Goal: Task Accomplishment & Management: Complete application form

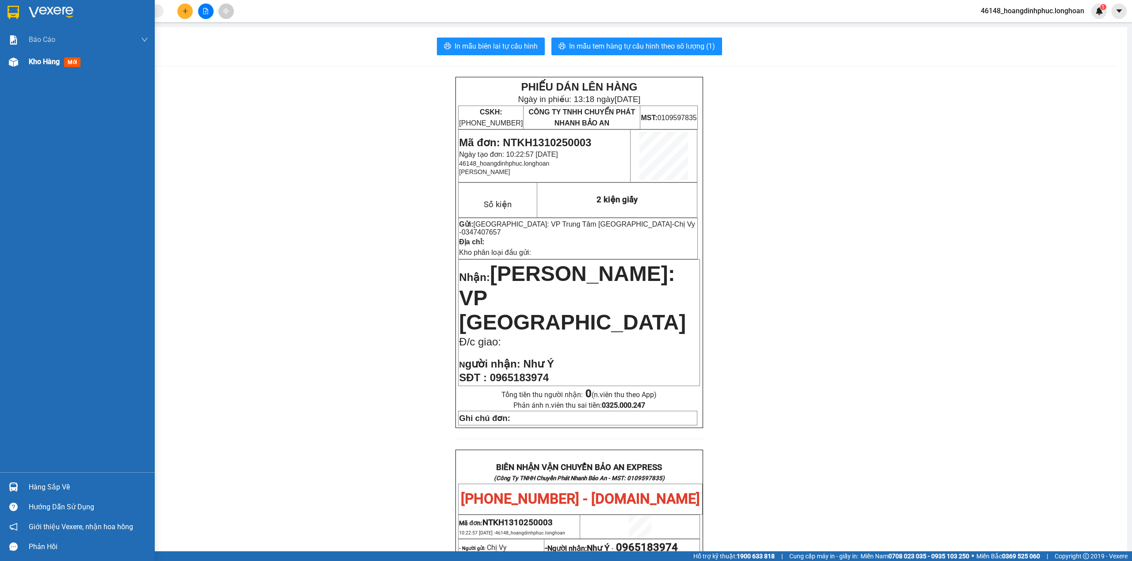
click at [29, 64] on span "Kho hàng" at bounding box center [44, 61] width 31 height 8
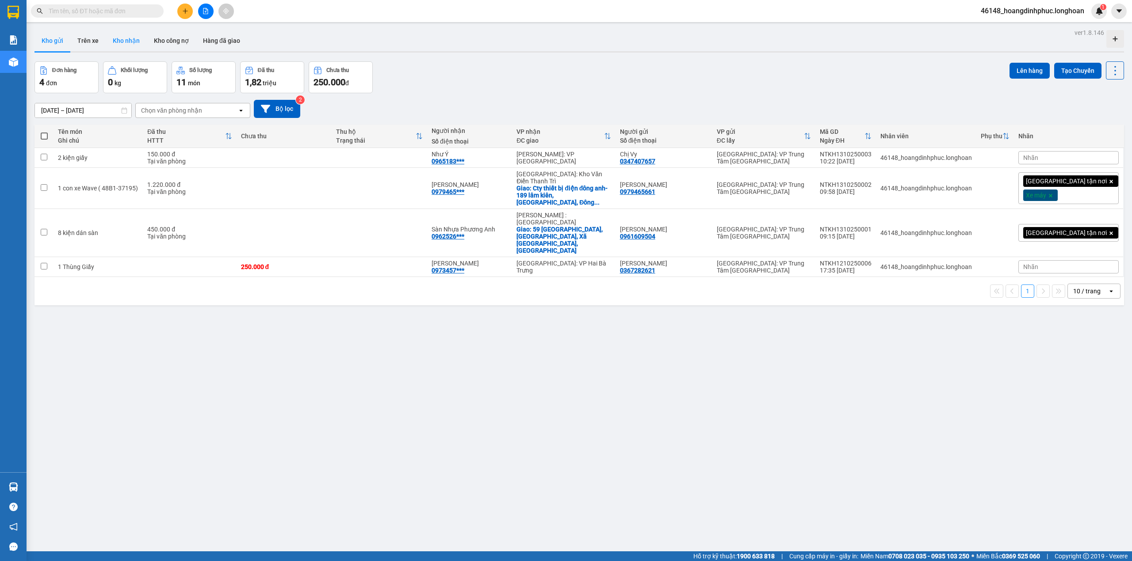
click at [129, 45] on button "Kho nhận" at bounding box center [126, 40] width 41 height 21
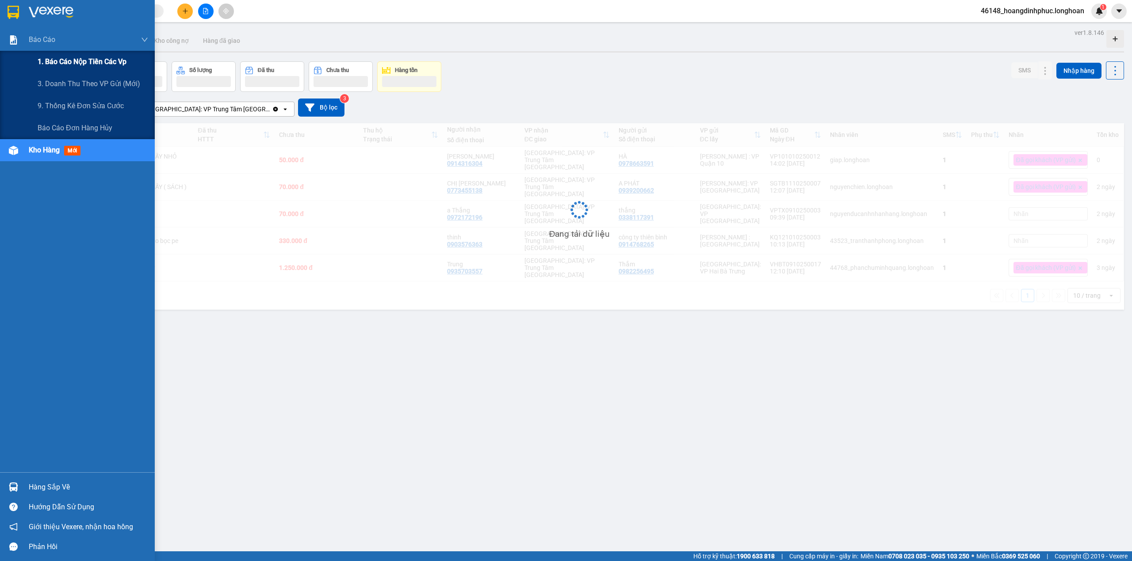
click at [43, 51] on div "1. Báo cáo nộp tiền các vp" at bounding box center [93, 62] width 111 height 22
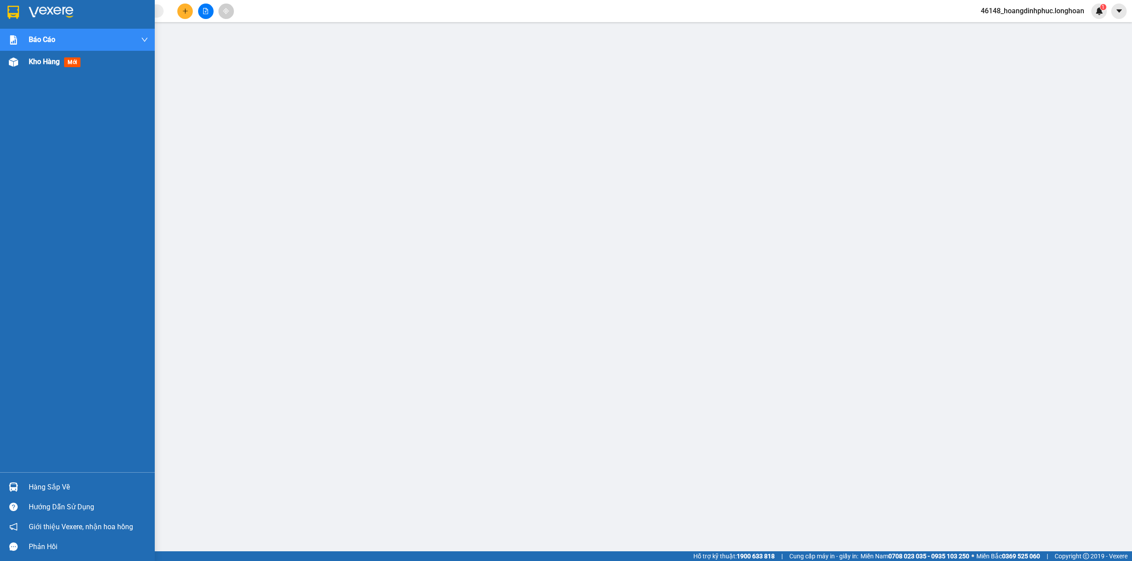
click at [21, 66] on div "Kho hàng mới" at bounding box center [77, 62] width 155 height 22
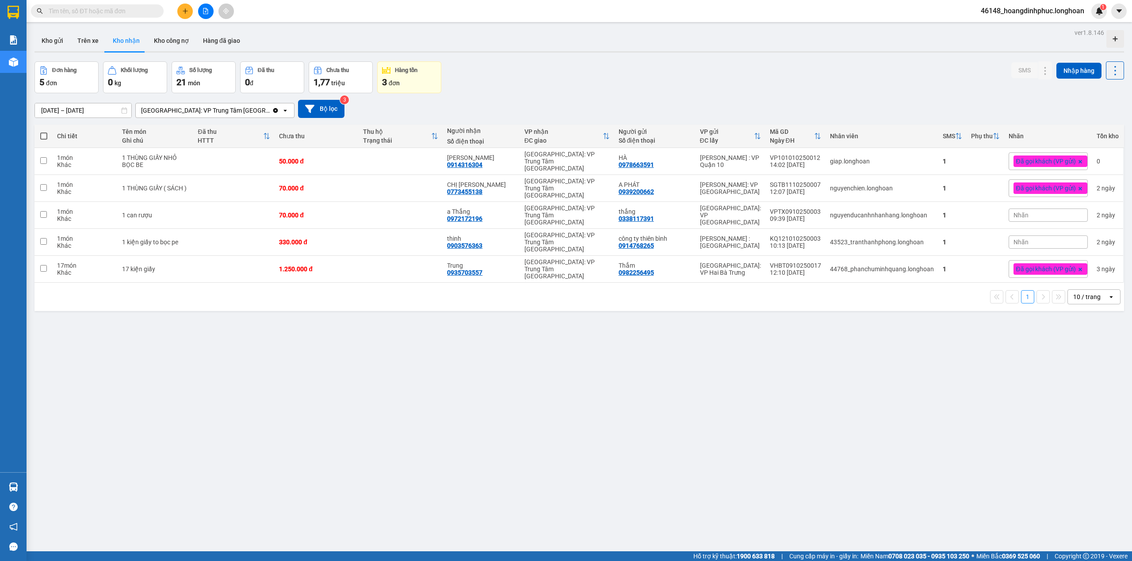
click at [312, 126] on th "Chưa thu" at bounding box center [316, 136] width 84 height 23
click at [563, 290] on div "1 10 / trang open" at bounding box center [579, 297] width 1082 height 15
click at [193, 11] on div at bounding box center [205, 11] width 66 height 15
click at [191, 11] on button at bounding box center [184, 11] width 15 height 15
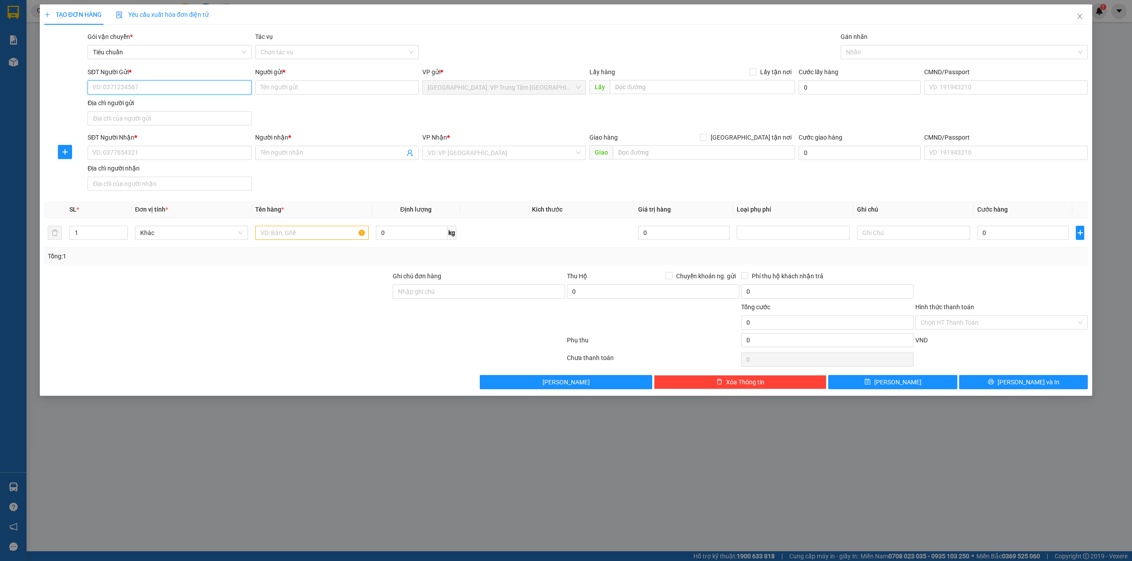
click at [151, 86] on input "SĐT Người Gửi *" at bounding box center [170, 87] width 164 height 14
type input "0916095768"
click at [151, 101] on div "0916095768 - Chị Hằng" at bounding box center [169, 106] width 153 height 10
type input "Chị Hằng"
type input "0916095768"
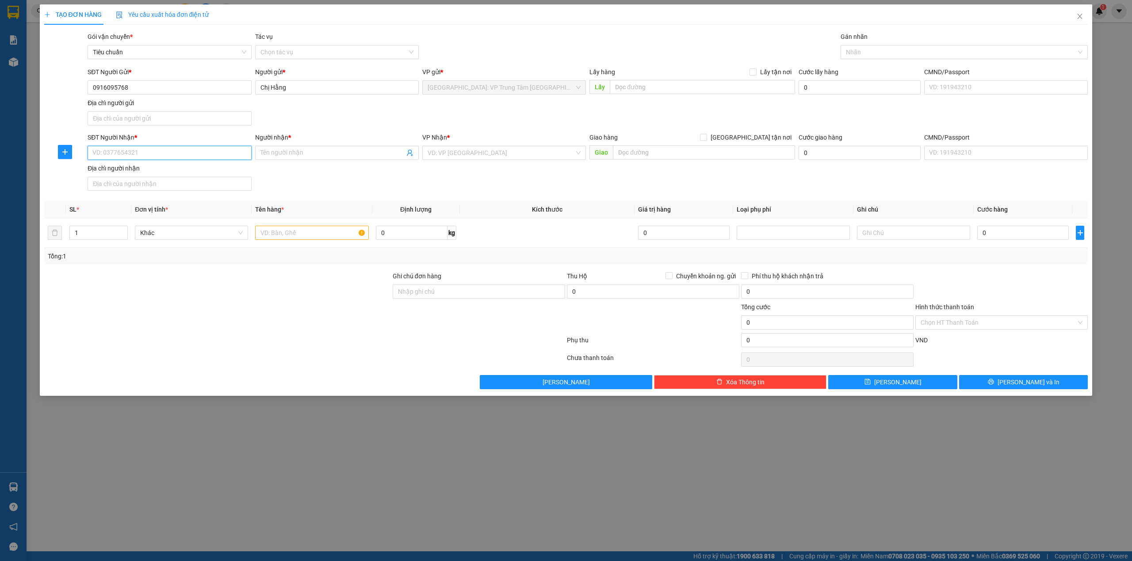
click at [186, 156] on input "SĐT Người Nhận *" at bounding box center [170, 153] width 164 height 14
click at [288, 89] on input "Chị Hằng" at bounding box center [337, 87] width 164 height 14
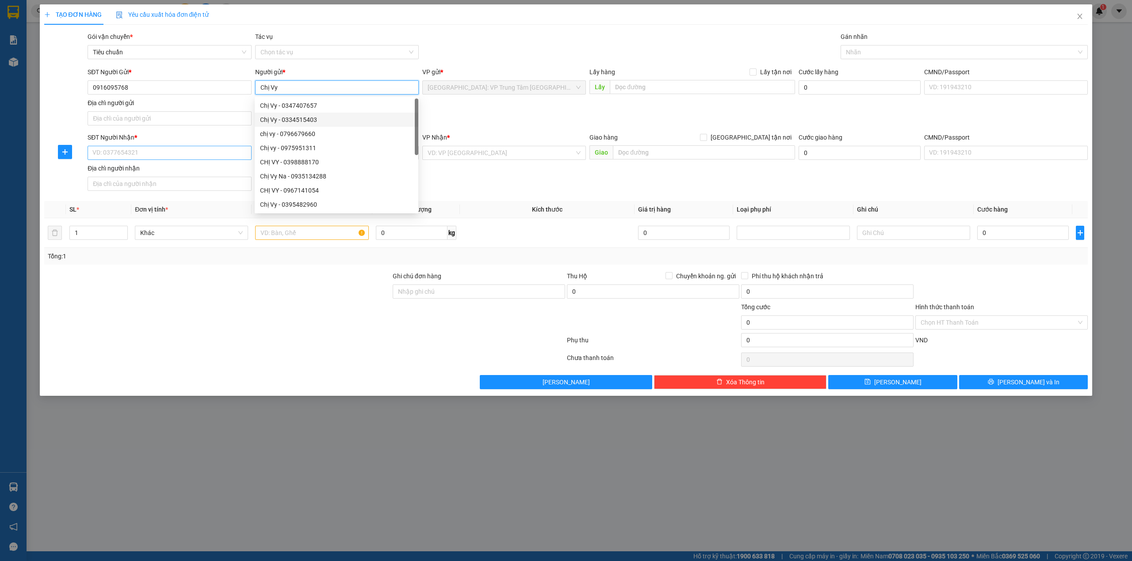
type input "Chị Vy"
click at [169, 152] on input "SĐT Người Nhận *" at bounding box center [170, 153] width 164 height 14
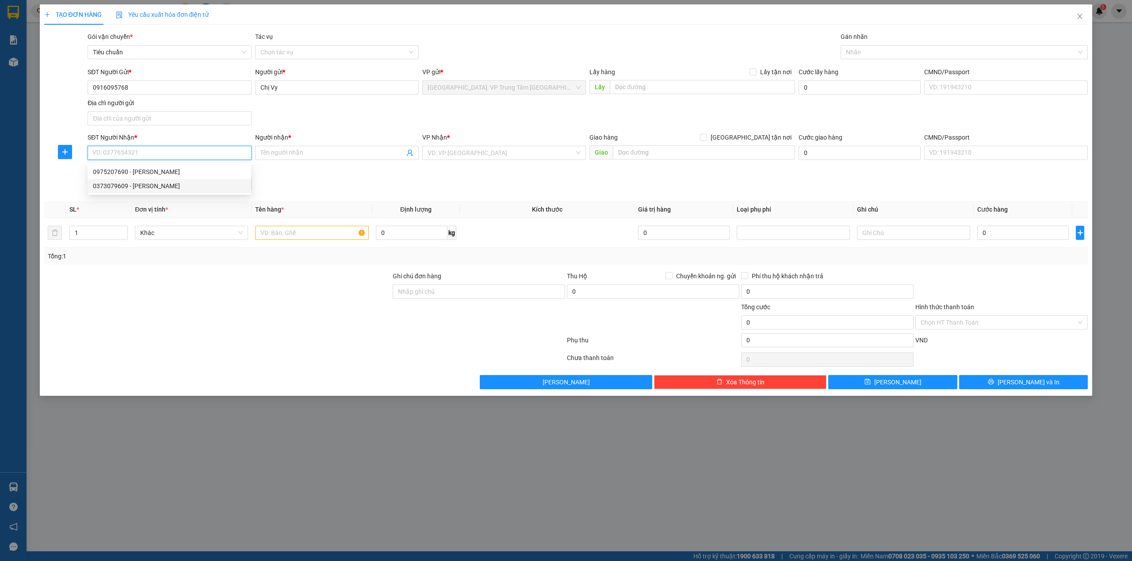
click at [158, 186] on div "0373079609 - phạm thị linh" at bounding box center [169, 186] width 153 height 10
type input "0373079609"
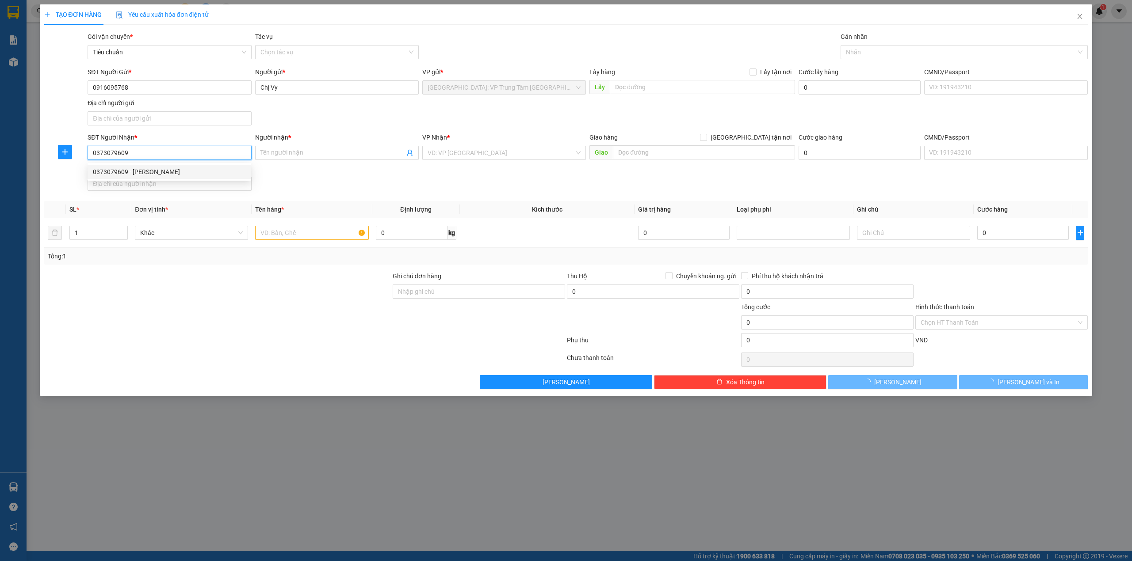
type input "phạm thị linh"
checkbox input "true"
type input "master villa vũ yên , cầu vũ yên , thuỷ triều thuỷ nguyên , hải phòng"
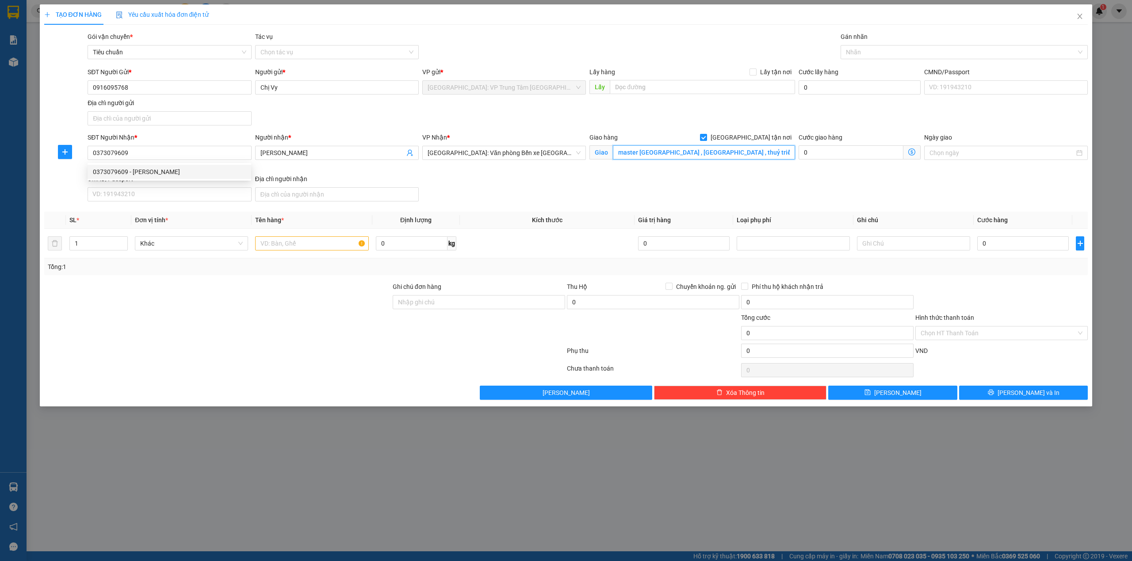
click at [773, 156] on input "master villa vũ yên , cầu vũ yên , thuỷ triều thuỷ nguyên , hải phòng" at bounding box center [704, 152] width 182 height 14
type input "2"
click at [126, 240] on span "Increase Value" at bounding box center [123, 241] width 10 height 8
click at [338, 243] on input "text" at bounding box center [311, 243] width 113 height 14
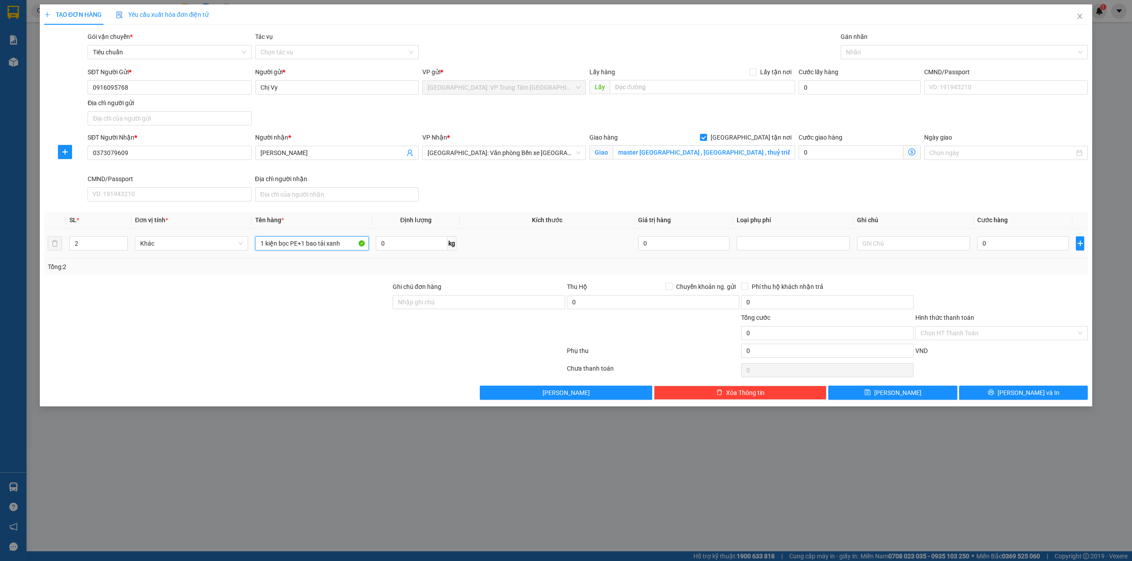
type input "1 kiện bọc PE+1 bao tải xanh"
click at [524, 259] on td at bounding box center [547, 244] width 175 height 30
click at [525, 259] on td at bounding box center [547, 244] width 175 height 30
click at [896, 50] on div at bounding box center [959, 52] width 234 height 11
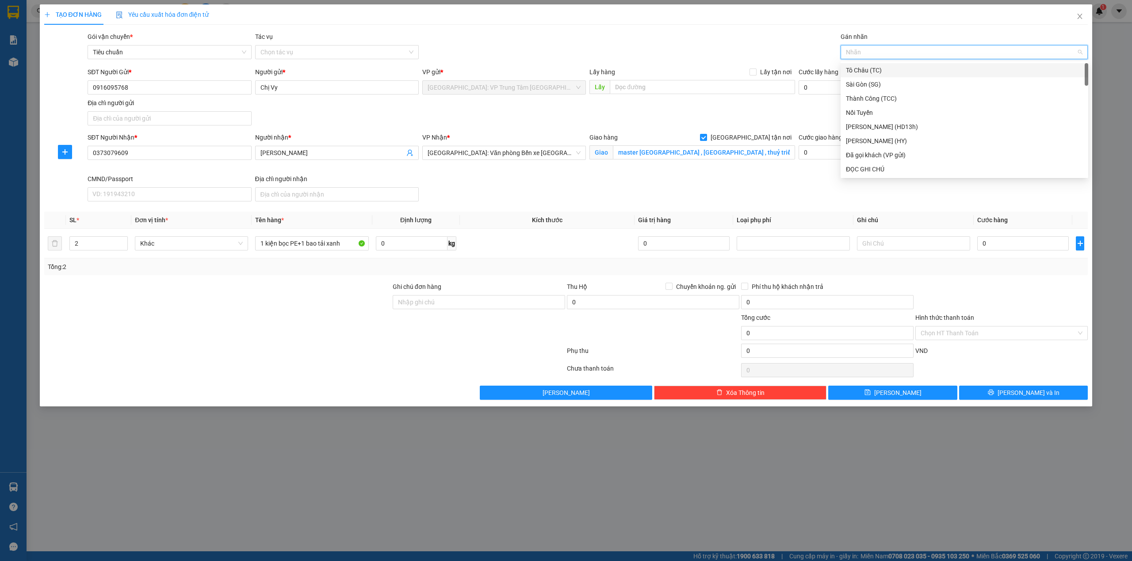
click at [755, 34] on div "Gói vận chuyển * Tiêu chuẩn Tác vụ Chọn tác vụ Gán nhãn Nhãn" at bounding box center [587, 47] width 1003 height 31
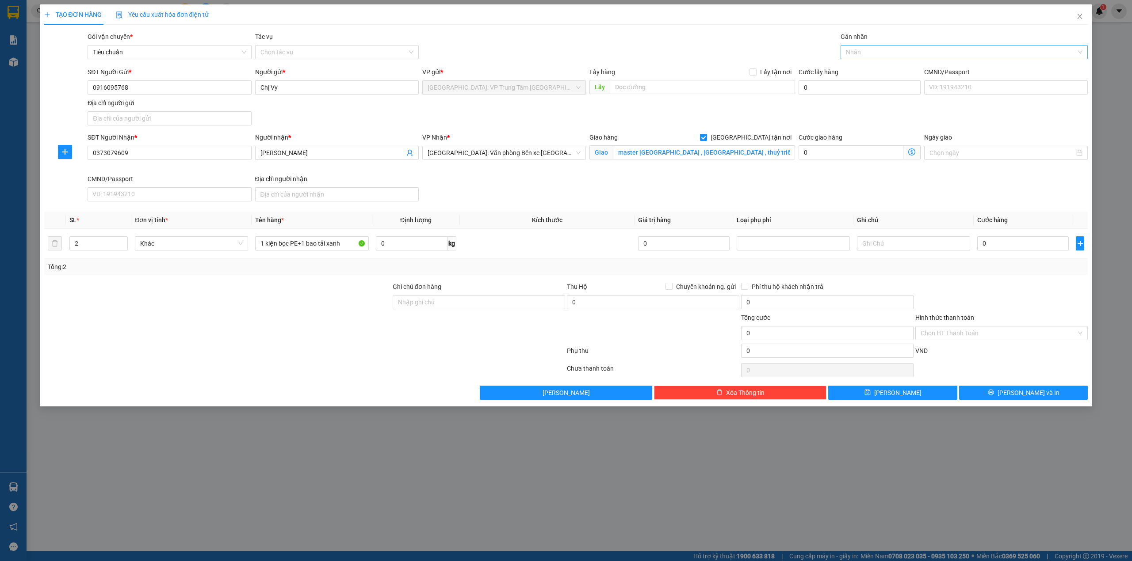
click at [918, 57] on div at bounding box center [959, 52] width 234 height 11
type input "g"
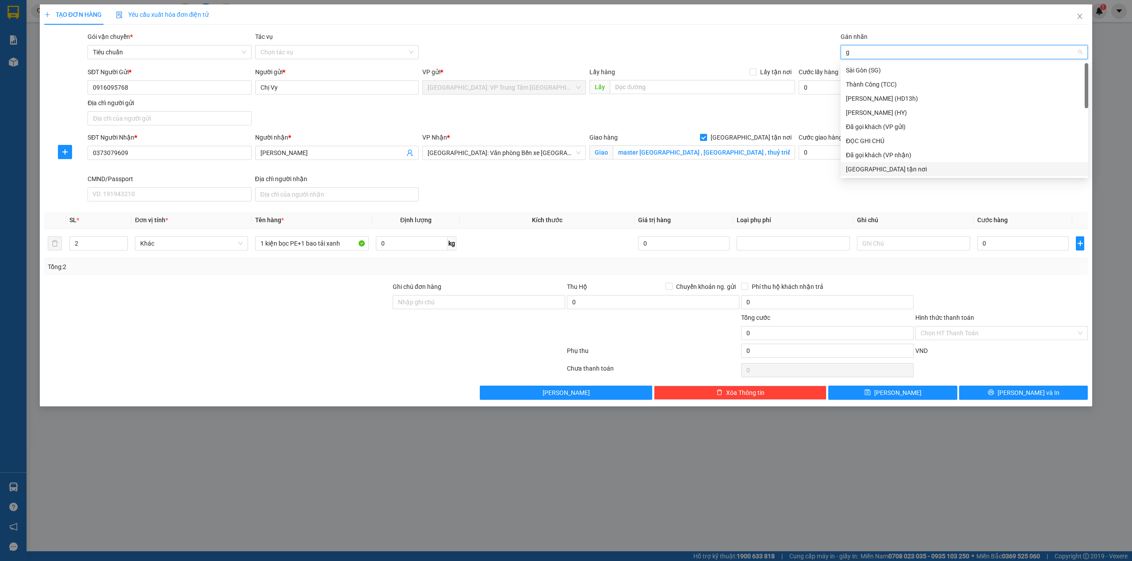
click at [870, 163] on div "[GEOGRAPHIC_DATA] tận nơi" at bounding box center [964, 169] width 248 height 14
click at [759, 39] on div "Gói vận chuyển * Tiêu chuẩn Tác vụ Chọn tác vụ Gán nhãn Giao tận nơi" at bounding box center [587, 47] width 1003 height 31
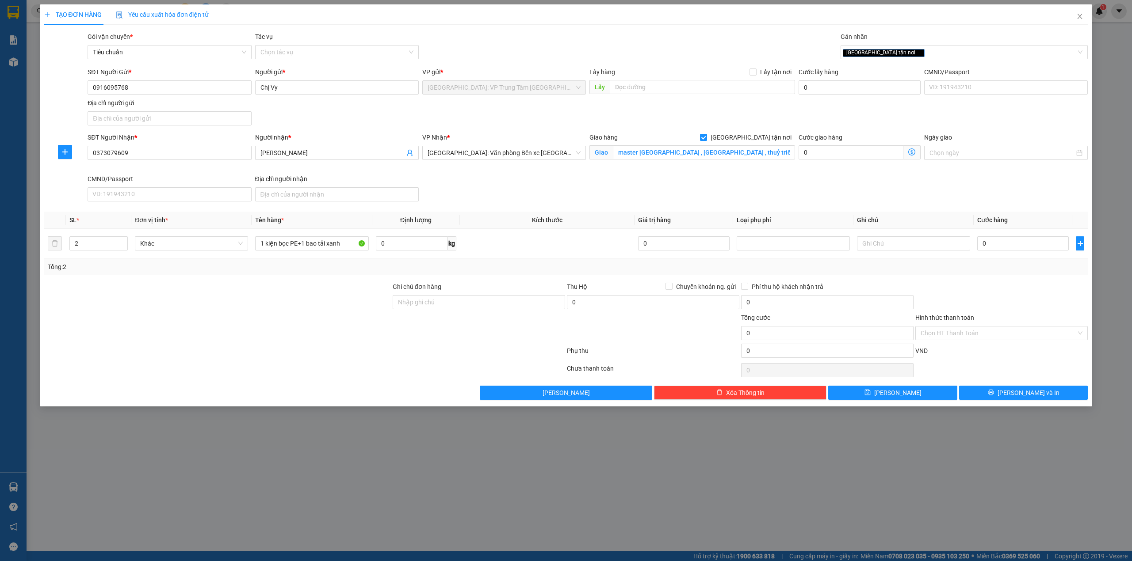
click at [979, 194] on div "SĐT Người Nhận * 0373079609 Người nhận * phạm thị linh VP Nhận * Hải Phòng: Văn…" at bounding box center [587, 169] width 1003 height 72
click at [658, 188] on div "SĐT Người Nhận * 0373079609 Người nhận * phạm thị linh VP Nhận * Hải Phòng: Văn…" at bounding box center [587, 169] width 1003 height 72
click at [994, 239] on input "0" at bounding box center [1022, 243] width 91 height 14
type input "3"
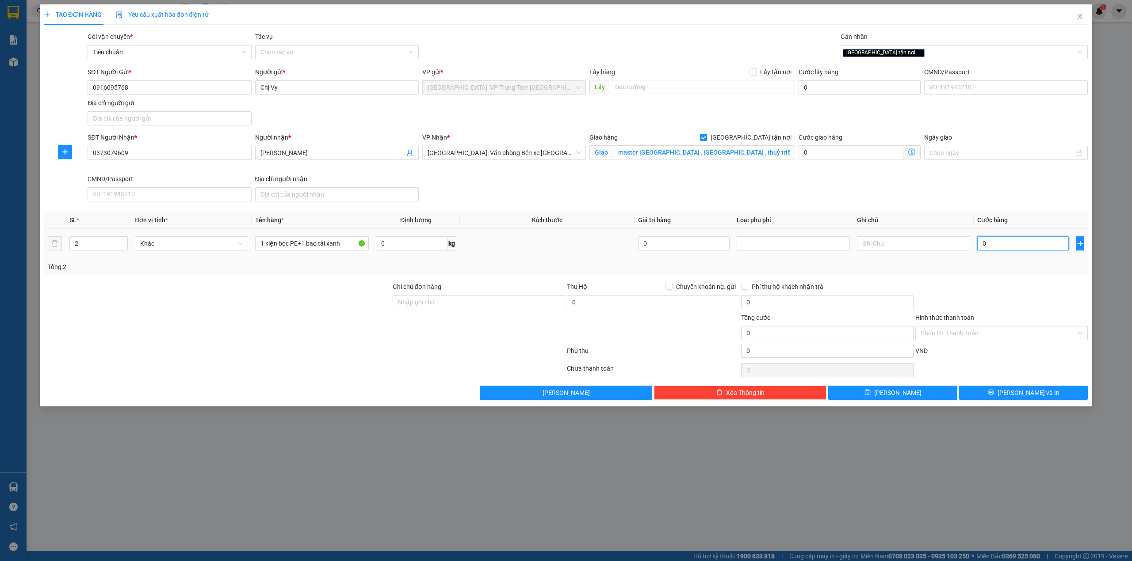
type input "3"
type input "36"
type input "360"
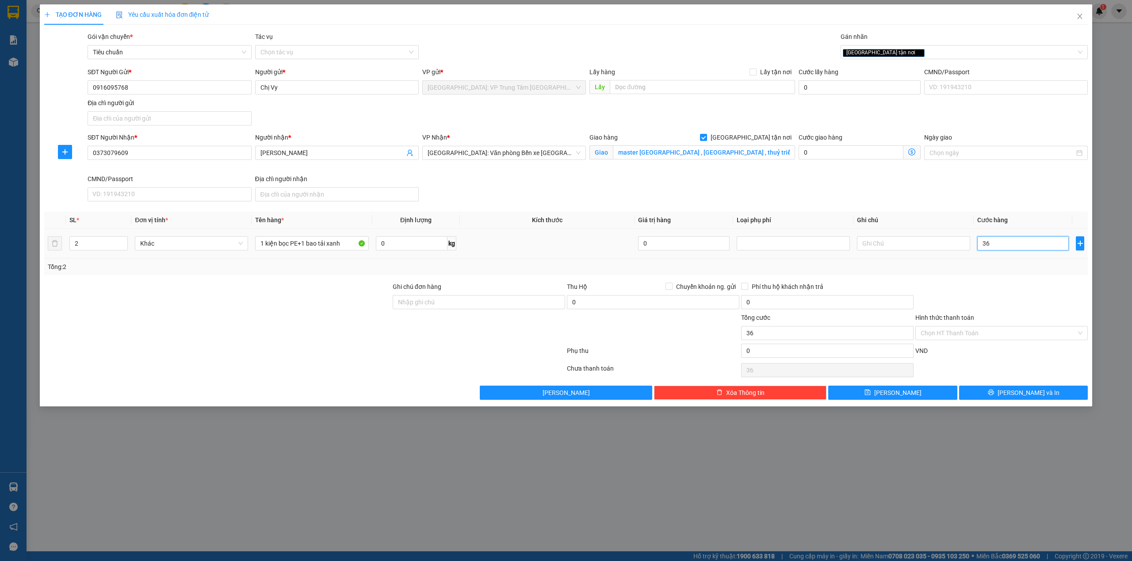
type input "360"
type input "3.600"
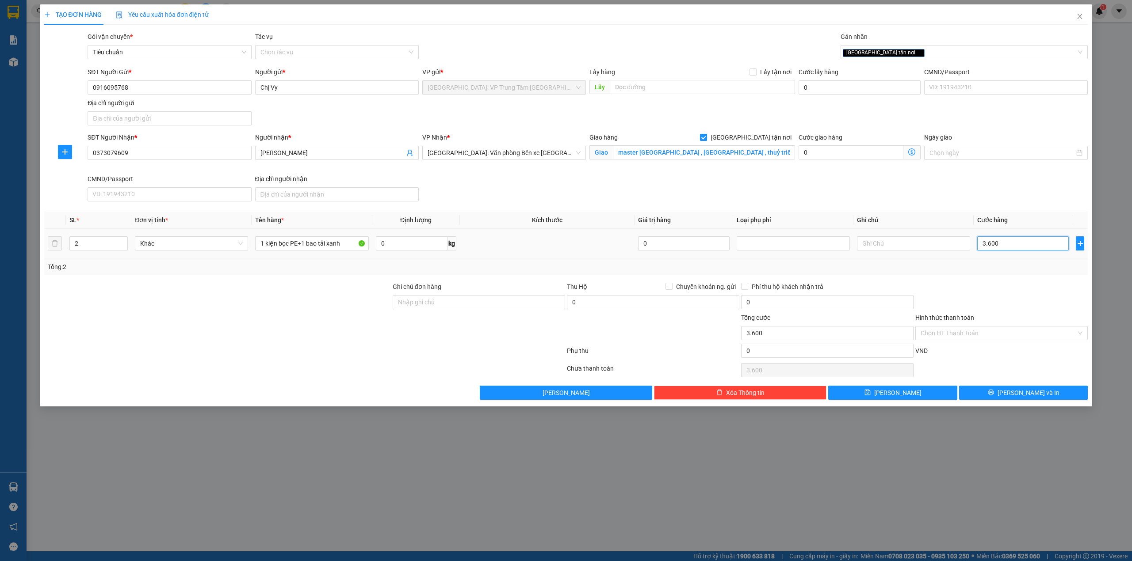
type input "36.000"
type input "360.000"
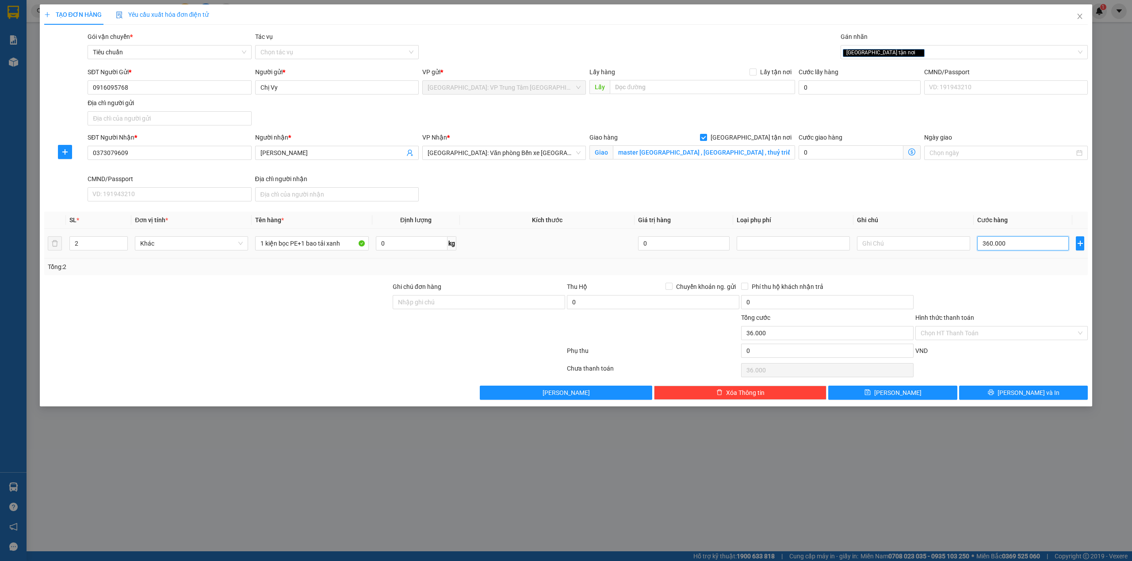
type input "360.000"
click at [906, 183] on div "SĐT Người Nhận * 0373079609 Người nhận * phạm thị linh VP Nhận * Hải Phòng: Văn…" at bounding box center [587, 169] width 1003 height 72
click at [1025, 333] on input "Hình thức thanh toán" at bounding box center [998, 333] width 156 height 13
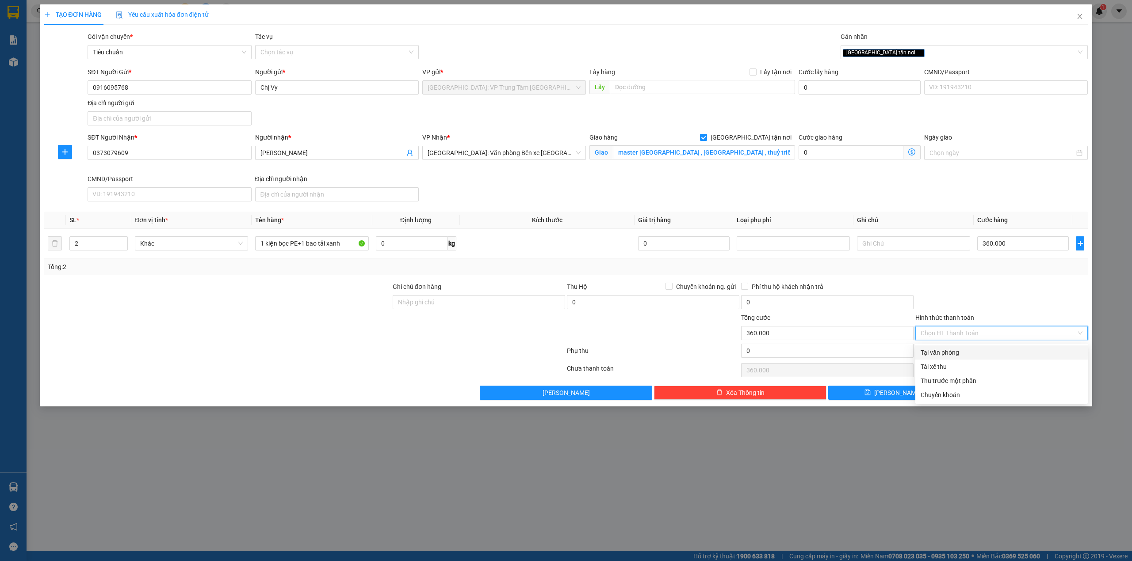
click at [985, 354] on div "Tại văn phòng" at bounding box center [1001, 353] width 162 height 10
type input "0"
click at [1026, 398] on span "[PERSON_NAME] và In" at bounding box center [1028, 393] width 62 height 10
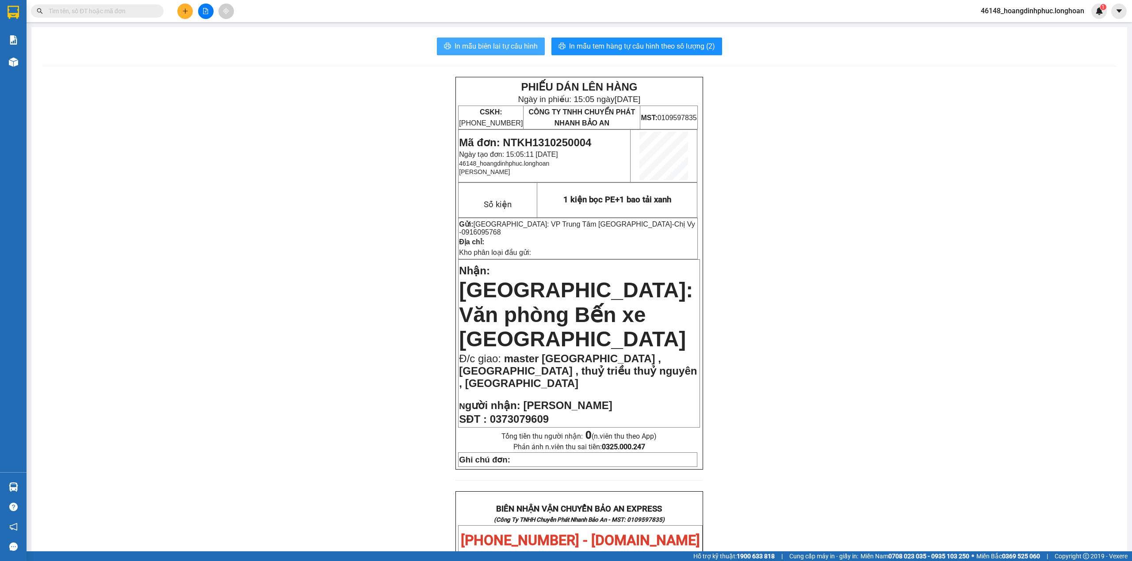
click at [473, 39] on button "In mẫu biên lai tự cấu hình" at bounding box center [491, 47] width 108 height 18
click at [186, 15] on button at bounding box center [184, 11] width 15 height 15
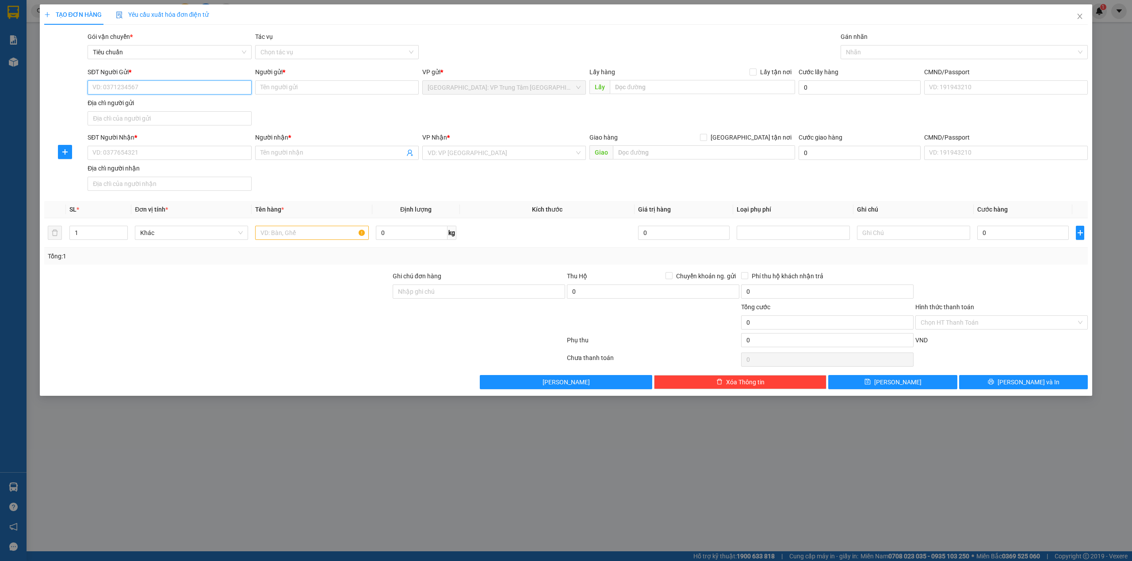
paste input "0945847448"
type input "0945847448"
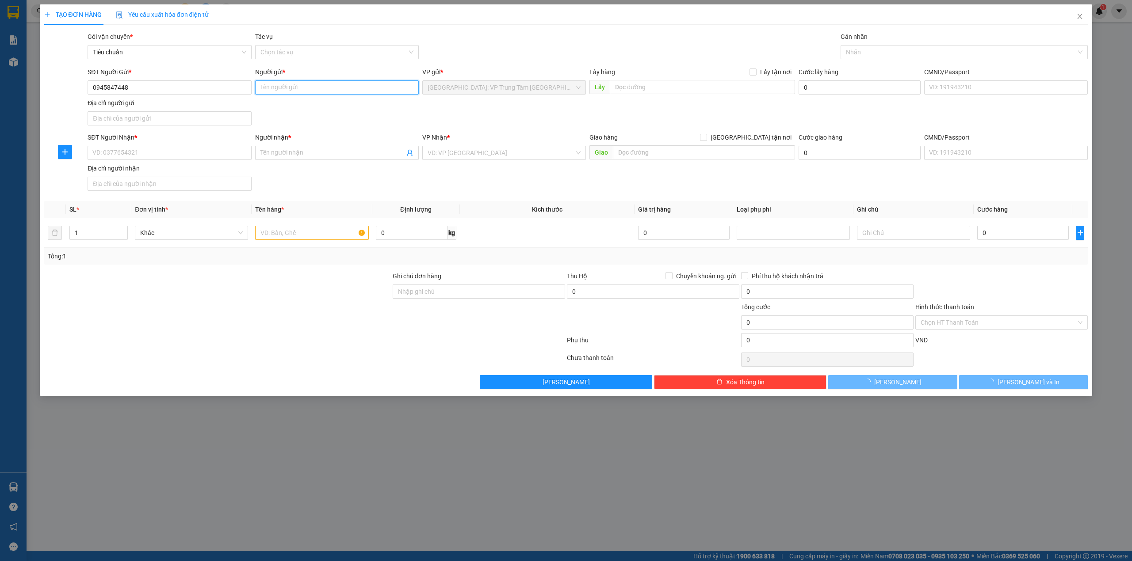
click at [276, 94] on input "Người gửi *" at bounding box center [337, 87] width 164 height 14
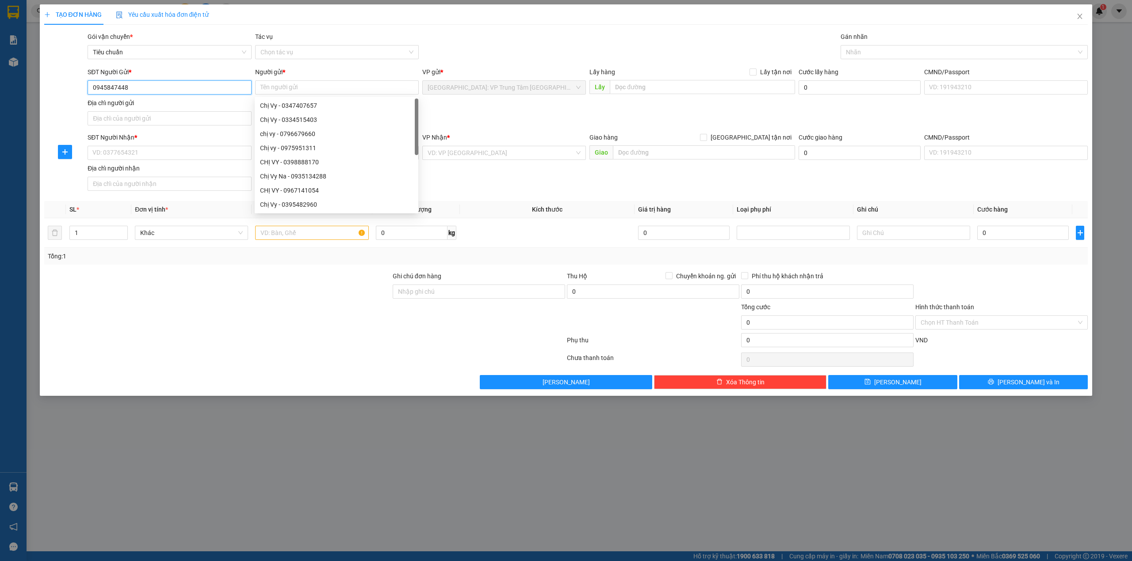
click at [166, 91] on input "0945847448" at bounding box center [170, 87] width 164 height 14
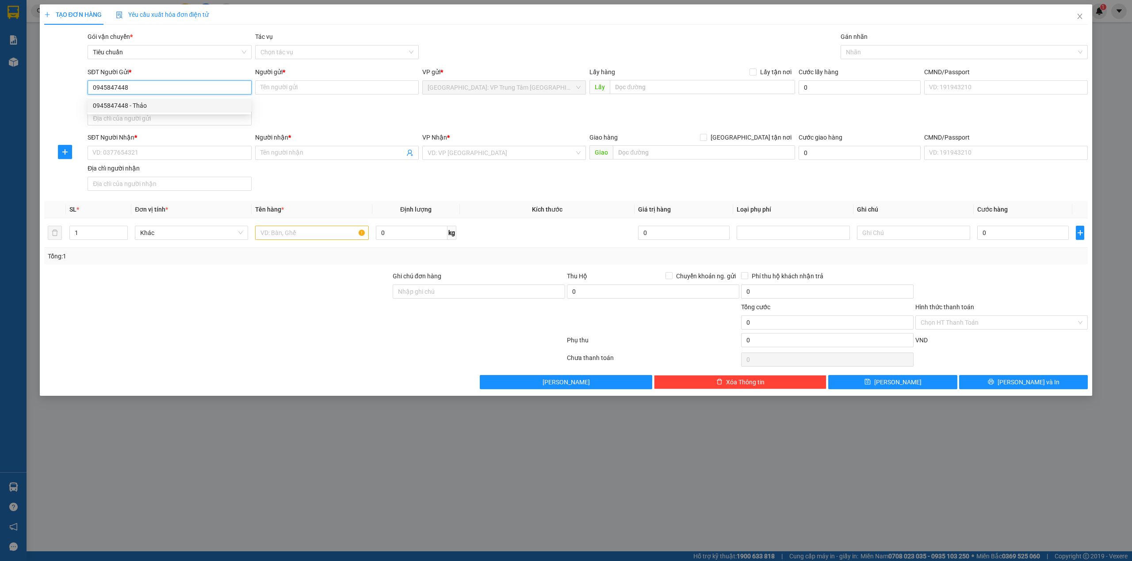
click at [158, 106] on div "0945847448 - Thảo" at bounding box center [169, 106] width 153 height 10
type input "Thảo"
click at [175, 149] on input "SĐT Người Nhận *" at bounding box center [170, 153] width 164 height 14
type input "0984640390"
click at [279, 151] on input "Người nhận *" at bounding box center [332, 153] width 144 height 10
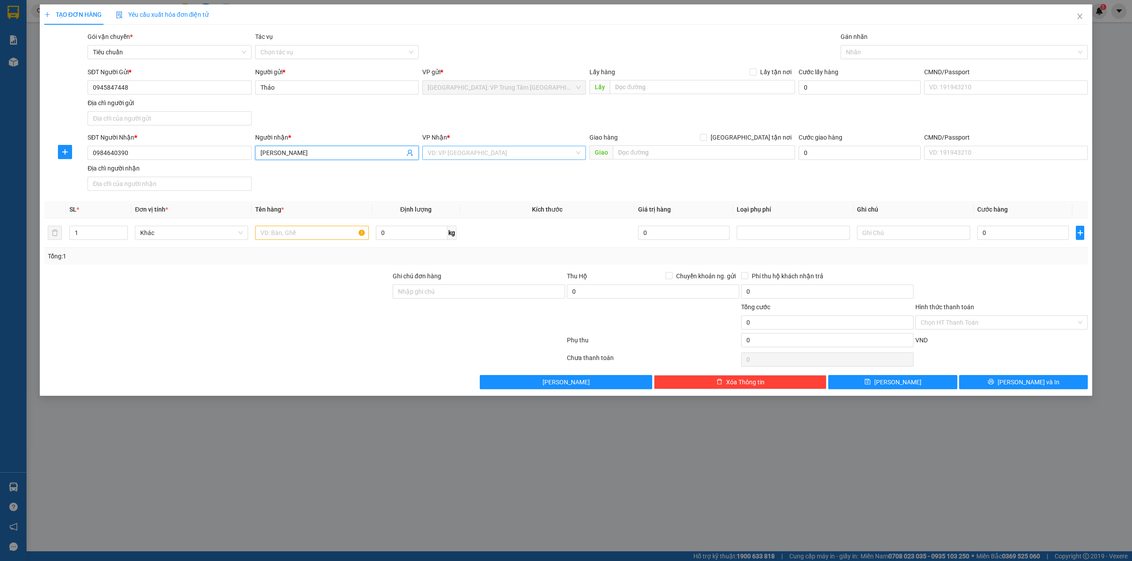
type input "Tân Chí"
click at [441, 160] on input "search" at bounding box center [500, 152] width 147 height 13
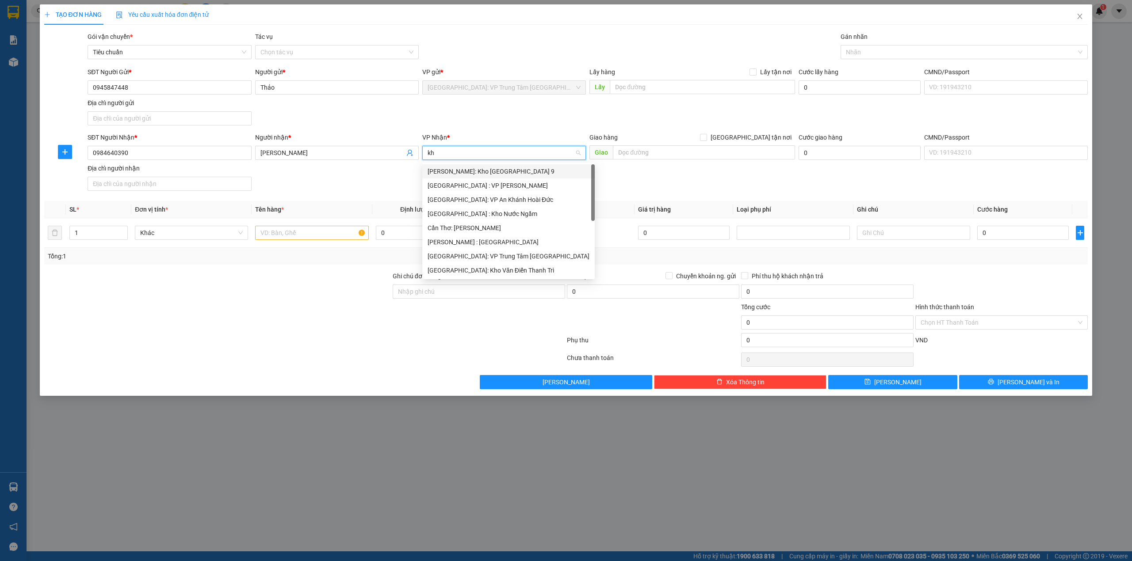
type input "kho"
click at [511, 210] on div "[PERSON_NAME] : [GEOGRAPHIC_DATA]" at bounding box center [503, 214] width 153 height 10
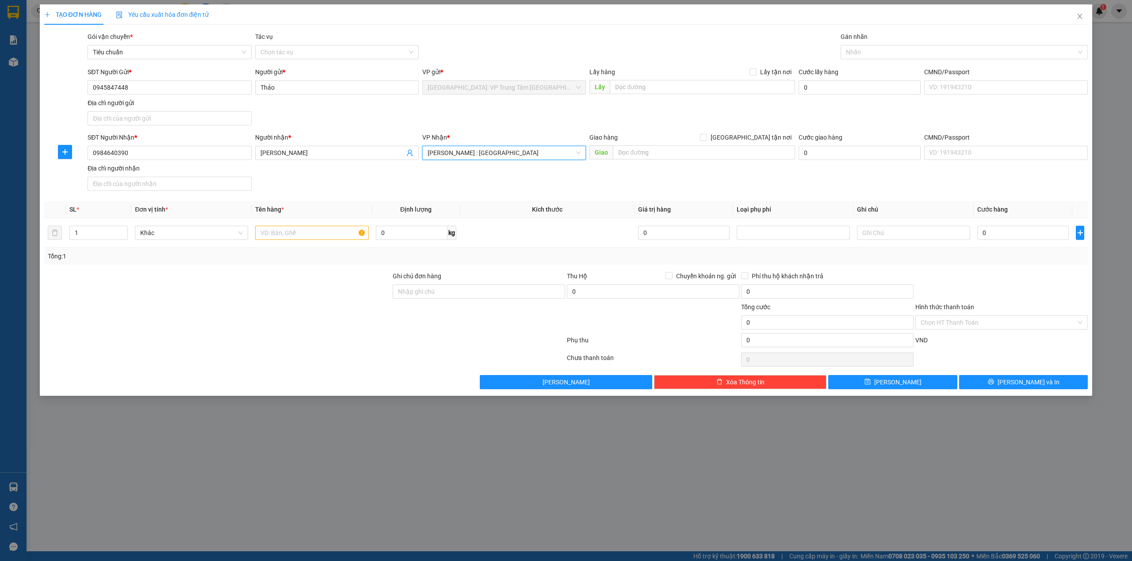
click at [505, 126] on div "SĐT Người Gửi * 0945847448 Người gửi * Thảo VP gửi * Khánh Hòa: VP Trung Tâm TP…" at bounding box center [587, 98] width 1003 height 62
click at [626, 149] on input "text" at bounding box center [704, 152] width 182 height 14
type input "719 Huỳnh Tấn Phát, P Phú Thuận, Q7, HCM"
click at [706, 137] on input "[GEOGRAPHIC_DATA] tận nơi" at bounding box center [703, 137] width 6 height 6
checkbox input "true"
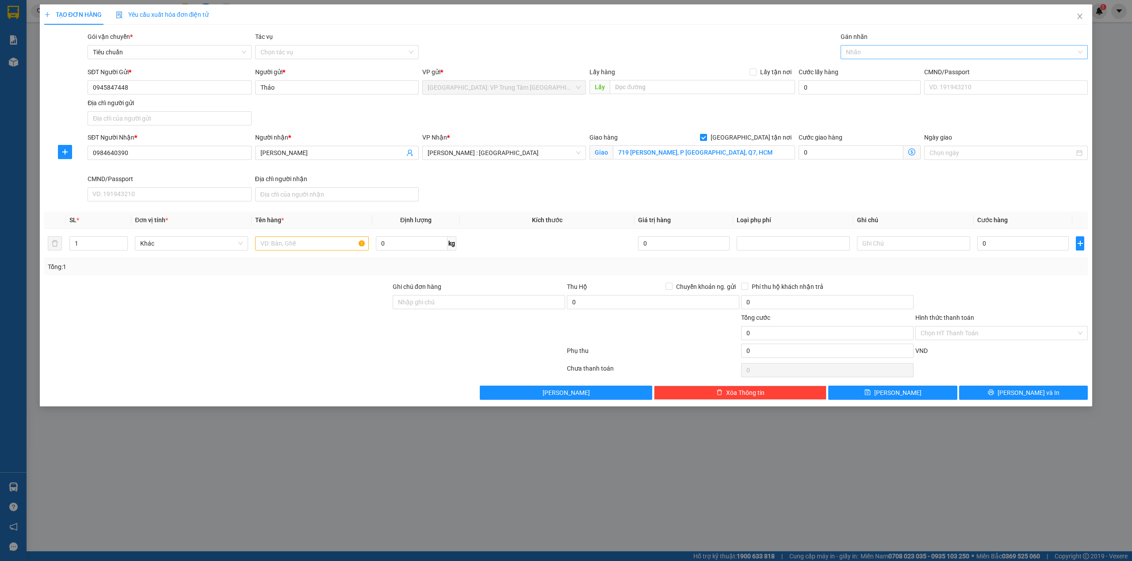
click at [860, 56] on div at bounding box center [959, 52] width 234 height 11
type input "g"
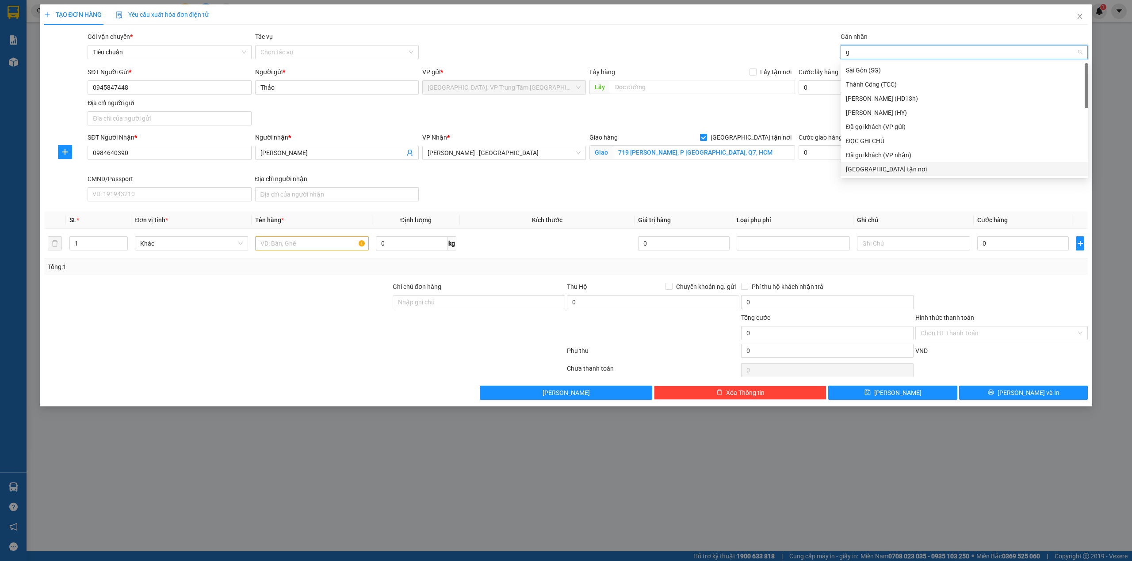
click at [860, 167] on div "[GEOGRAPHIC_DATA] tận nơi" at bounding box center [964, 169] width 237 height 10
click at [709, 35] on div "Gói vận chuyển * Tiêu chuẩn Tác vụ Chọn tác vụ Gán nhãn Giao tận nơi" at bounding box center [587, 47] width 1003 height 31
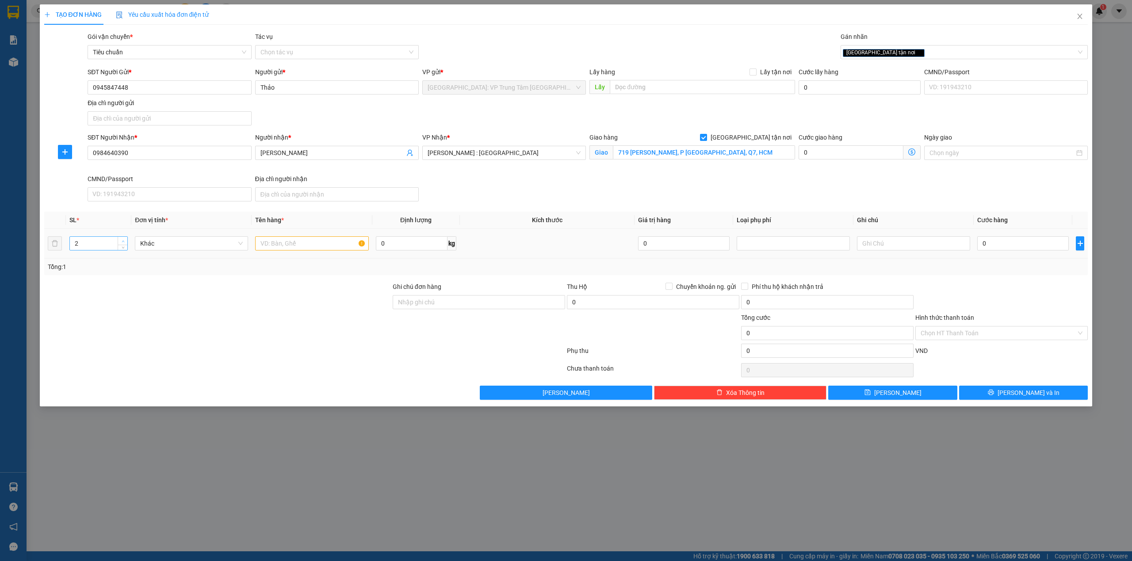
click at [122, 240] on span "up" at bounding box center [122, 241] width 5 height 5
type input "4"
click at [263, 246] on input "text" at bounding box center [311, 243] width 113 height 14
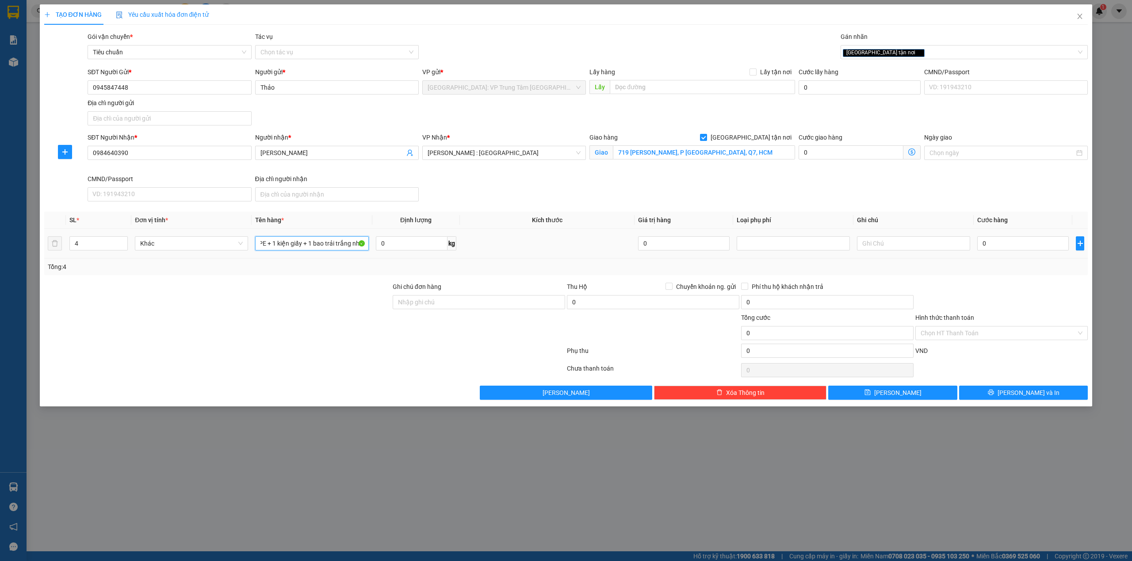
scroll to position [0, 34]
click at [329, 248] on input "2 kiện bọc PE + 1 kiện giấy + 1 bao trải trắng nhỏ" at bounding box center [311, 243] width 113 height 14
type input "2 kiện bọc PE + 1 kiện giấy + 1 bao tải trắng nhỏ"
click at [520, 301] on input "Ghi chú đơn hàng" at bounding box center [479, 302] width 172 height 14
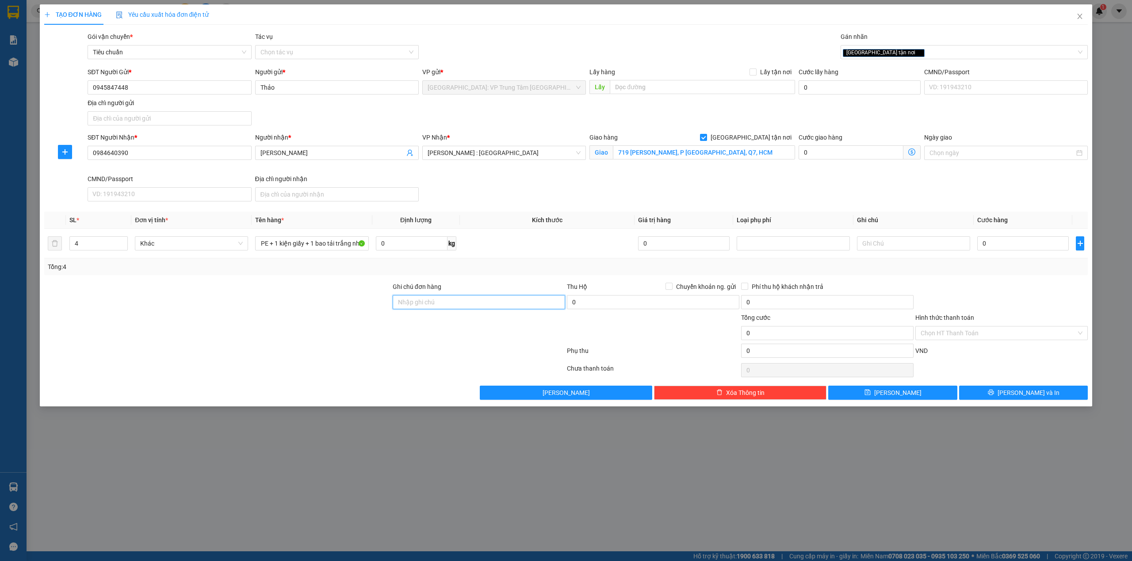
scroll to position [0, 0]
type input "hàng dễ hư hỏng-xin nhẹ tay- hư vỡ k đền"
click at [547, 272] on div "Tổng: 4" at bounding box center [566, 267] width 1037 height 10
click at [999, 248] on input "0" at bounding box center [1022, 243] width 91 height 14
type input "6"
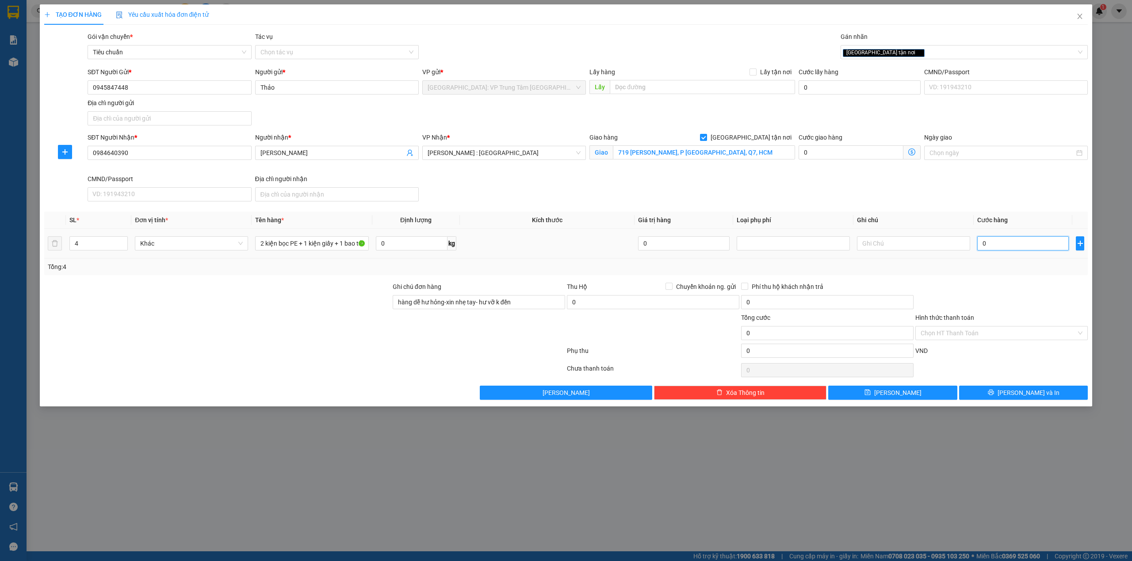
type input "6"
type input "62"
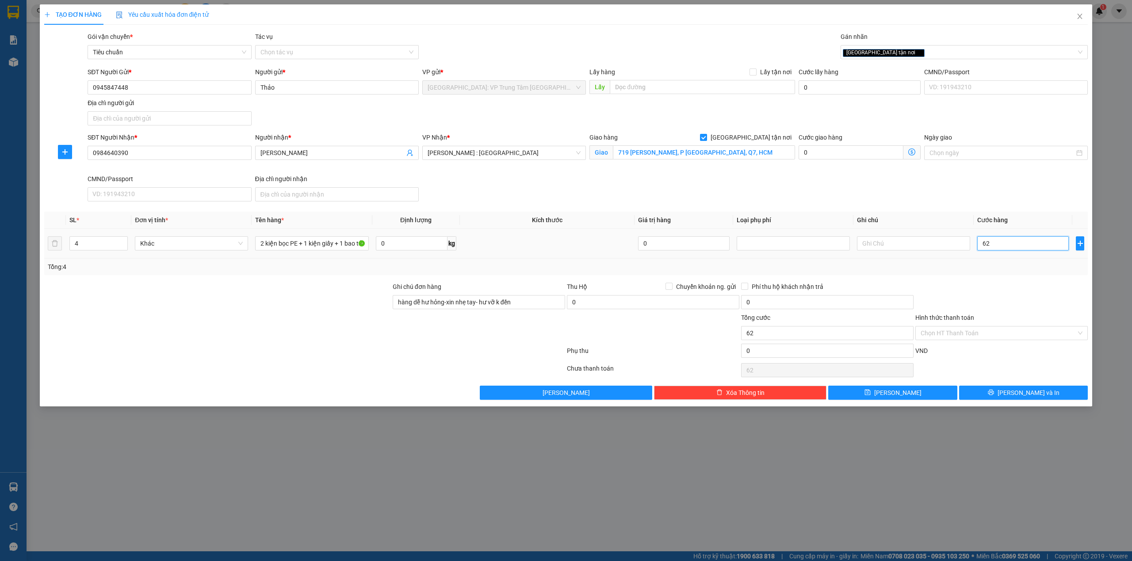
type input "620"
type input "6.200"
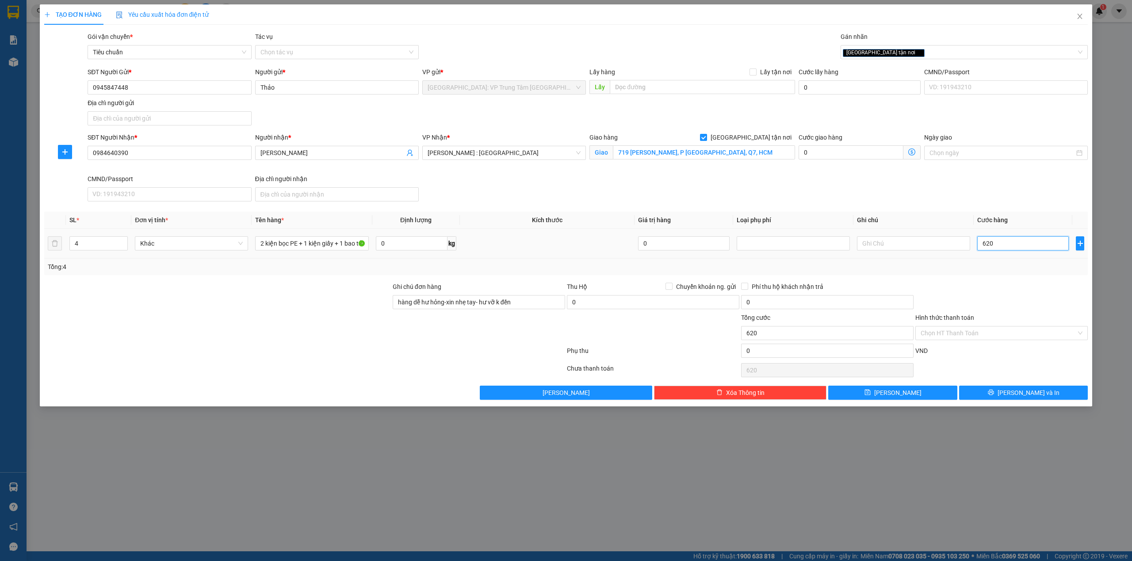
type input "6.200"
type input "62.000"
type input "620.000"
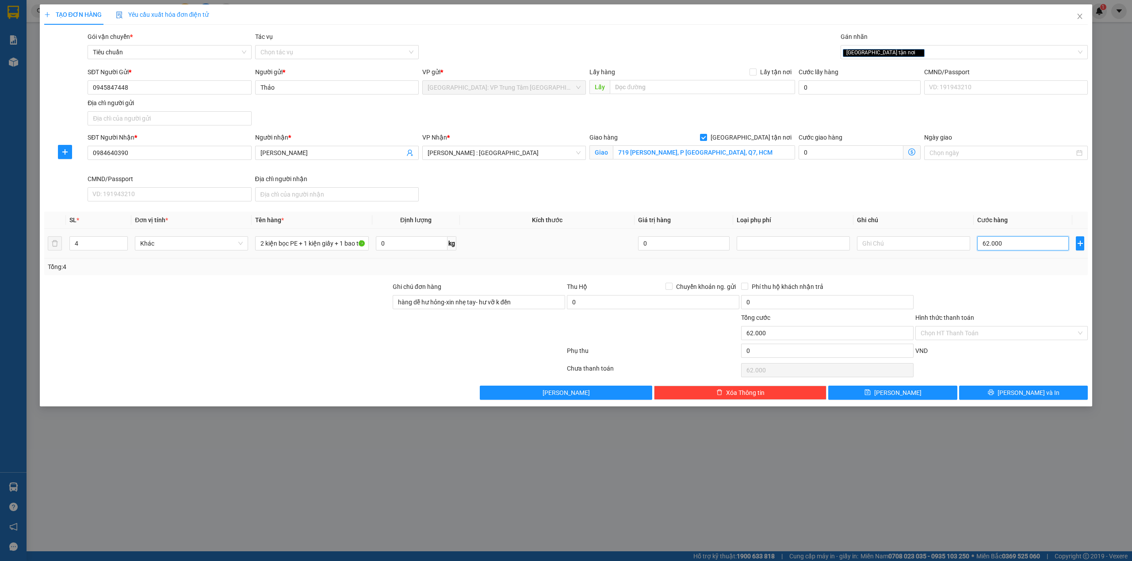
type input "620.000"
click at [986, 270] on div "Tổng: 4" at bounding box center [566, 267] width 1037 height 10
click at [345, 437] on div "TẠO ĐƠN HÀNG Yêu cầu xuất hóa đơn điện tử Transit Pickup Surcharge Ids Transit …" at bounding box center [566, 280] width 1132 height 561
click at [1014, 246] on input "620.000" at bounding box center [1022, 243] width 91 height 14
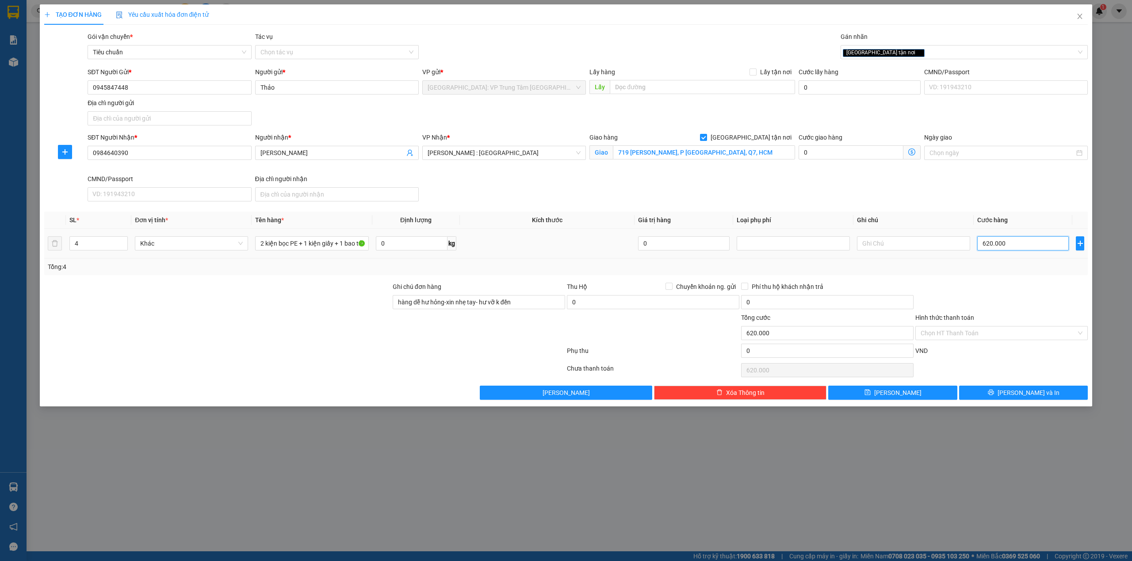
type input "0"
type input "06"
type input "6"
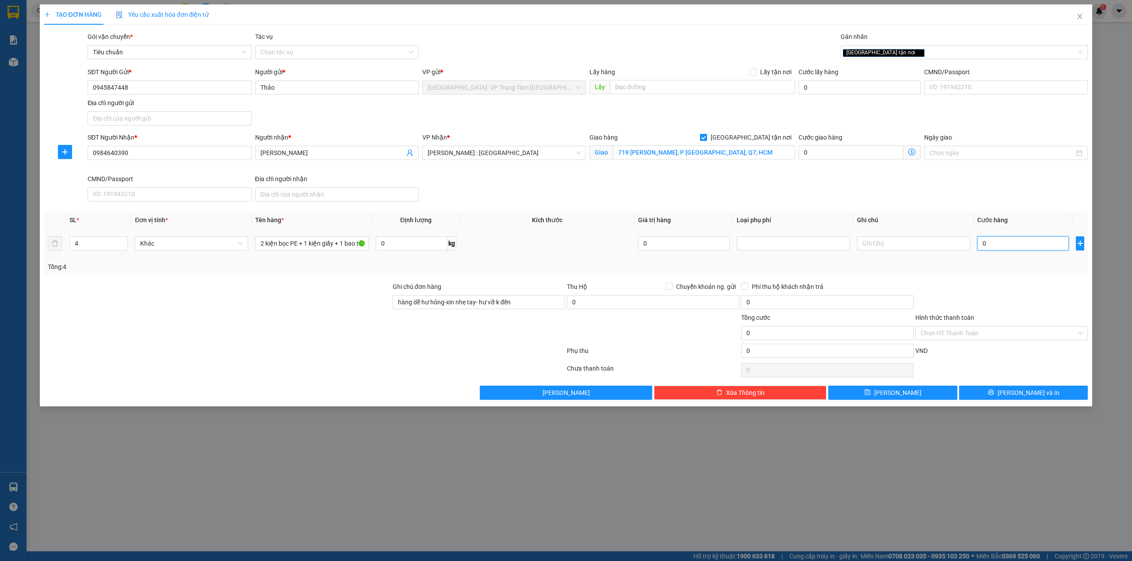
type input "6"
type input "060"
type input "60"
type input "0.600"
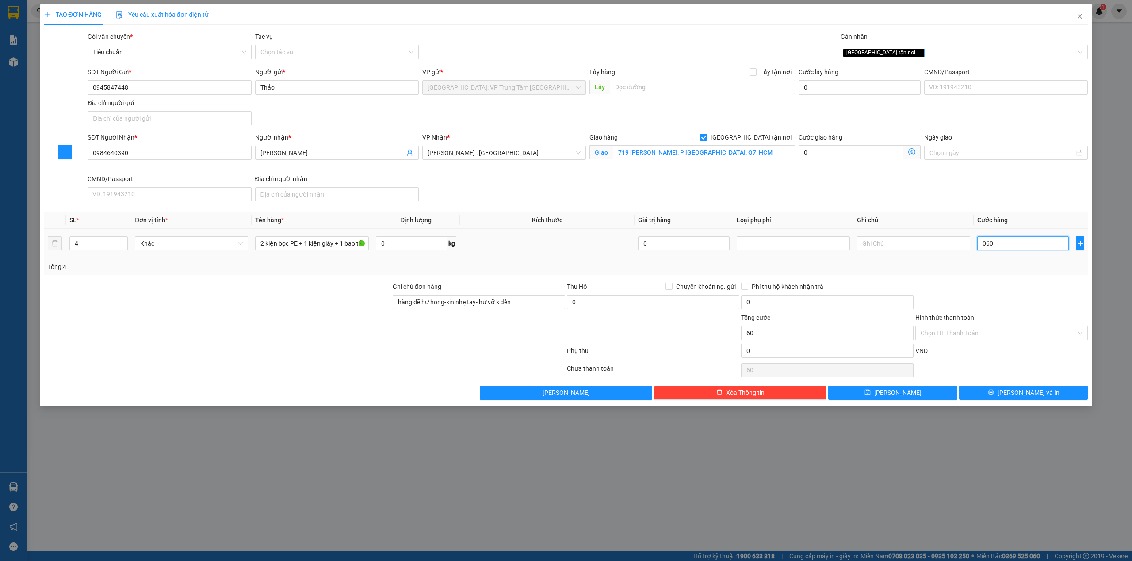
type input "600"
type input "06.000"
type input "6.000"
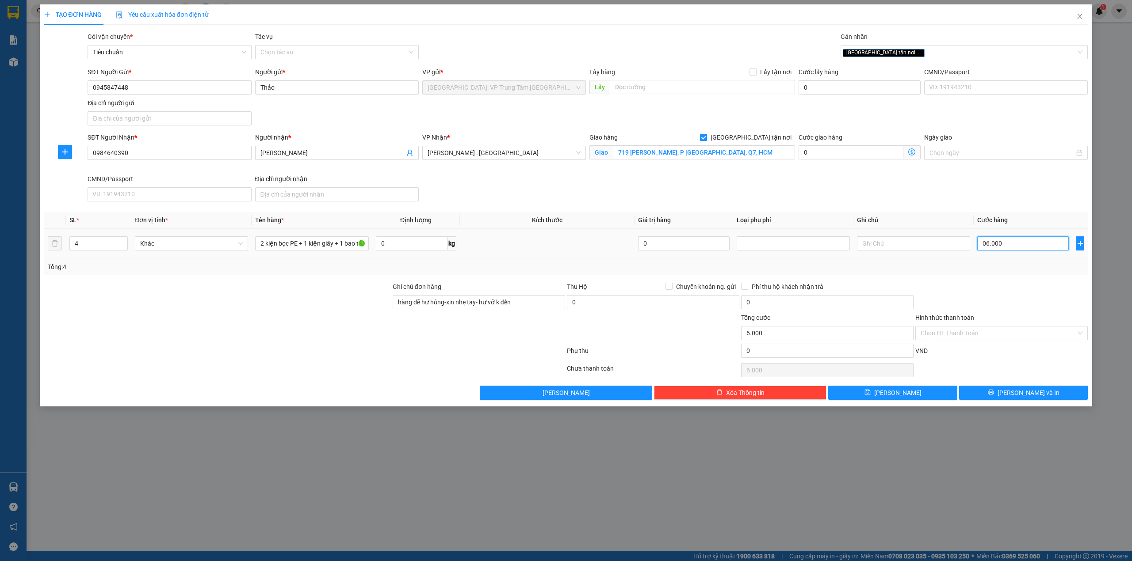
type input "060.000"
type input "60.000"
type input "0.600.000"
type input "600.000"
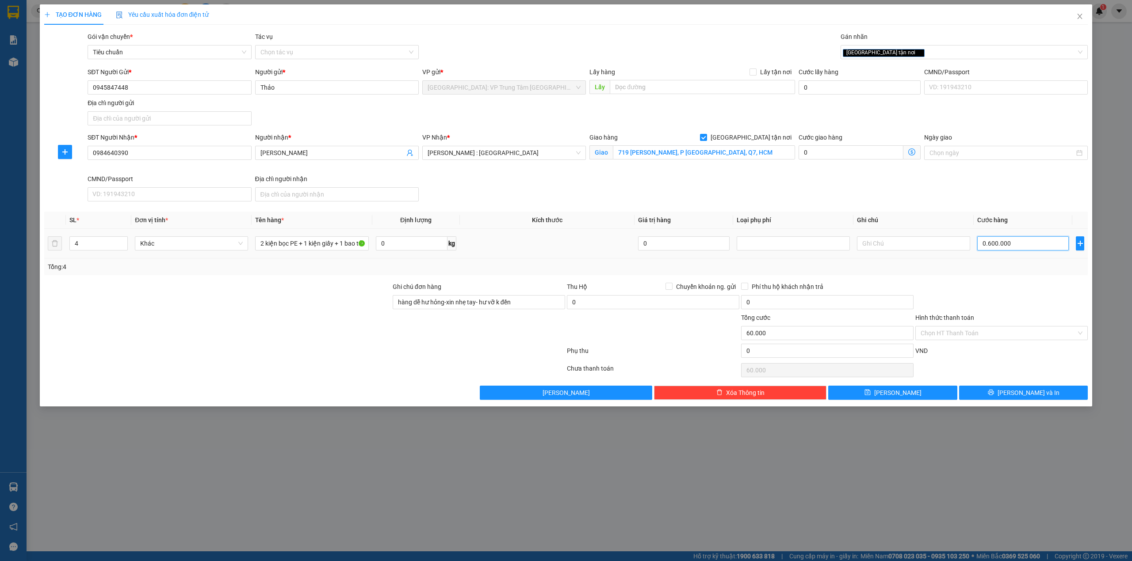
type input "600.000"
click at [922, 305] on div at bounding box center [1001, 297] width 174 height 31
type input "600.000"
click at [987, 396] on button "[PERSON_NAME] và In" at bounding box center [1023, 393] width 129 height 14
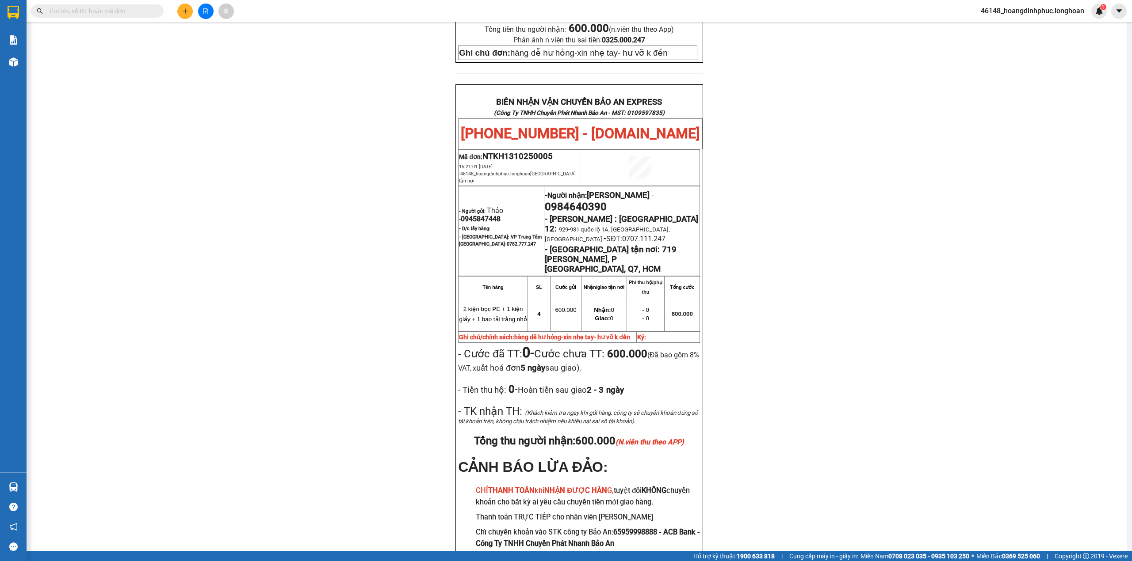
scroll to position [405, 0]
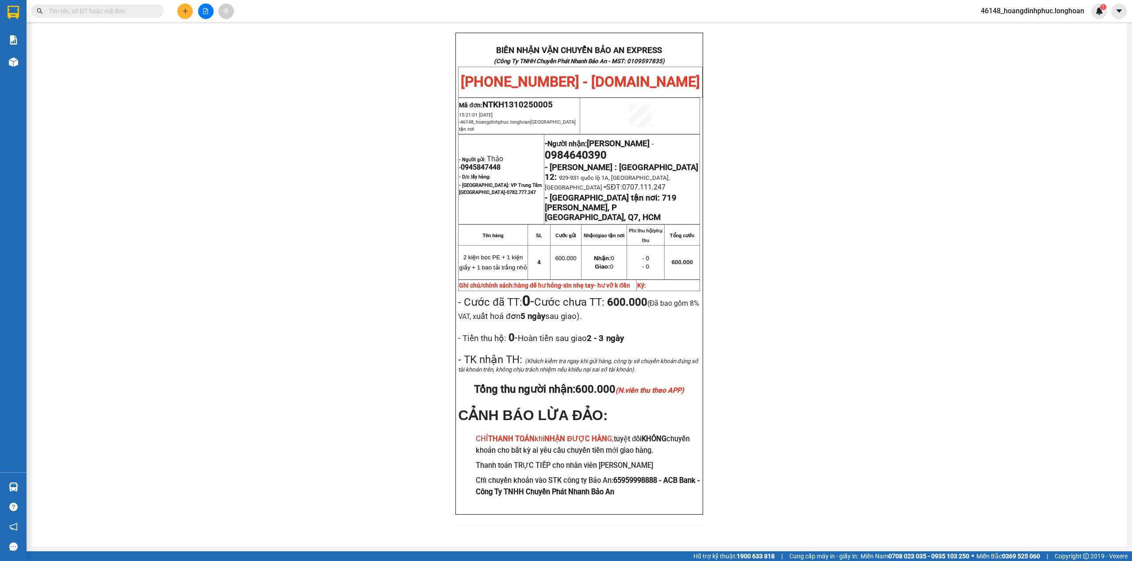
click at [118, 13] on input "text" at bounding box center [101, 11] width 104 height 10
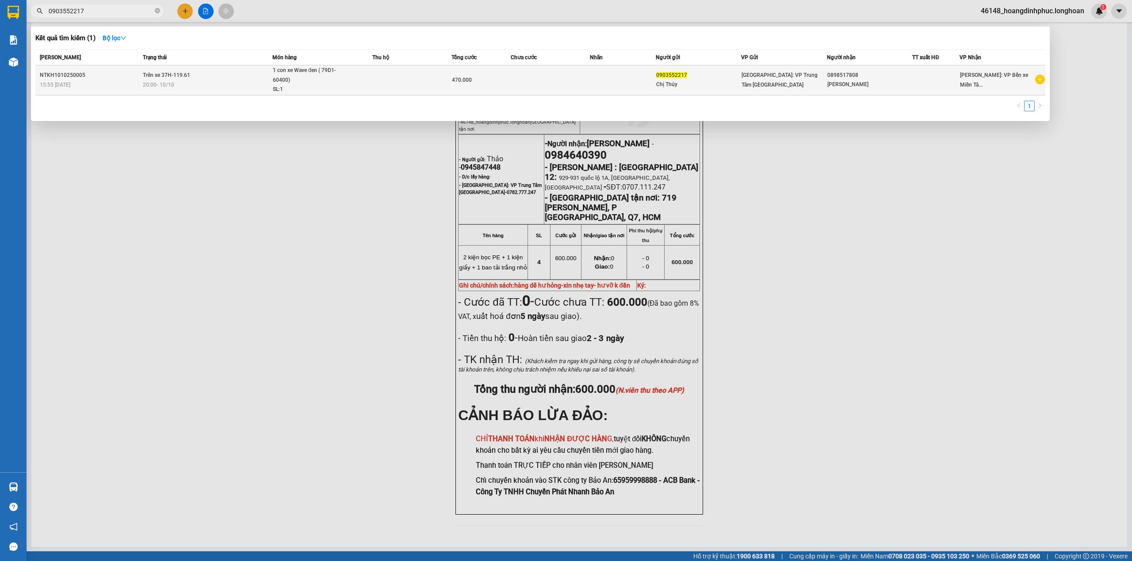
type input "0903552217"
click at [540, 72] on td at bounding box center [550, 80] width 79 height 30
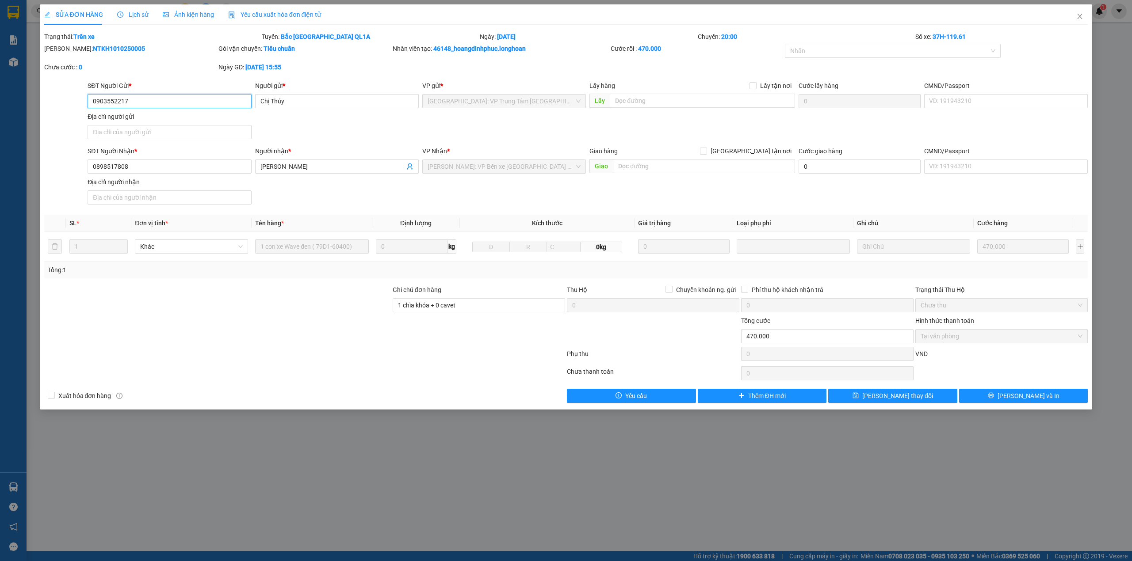
type input "0903552217"
type input "Chị Thúy"
type input "0898517808"
type input "Anh Khang"
type input "1 chìa khóa + 0 cavet"
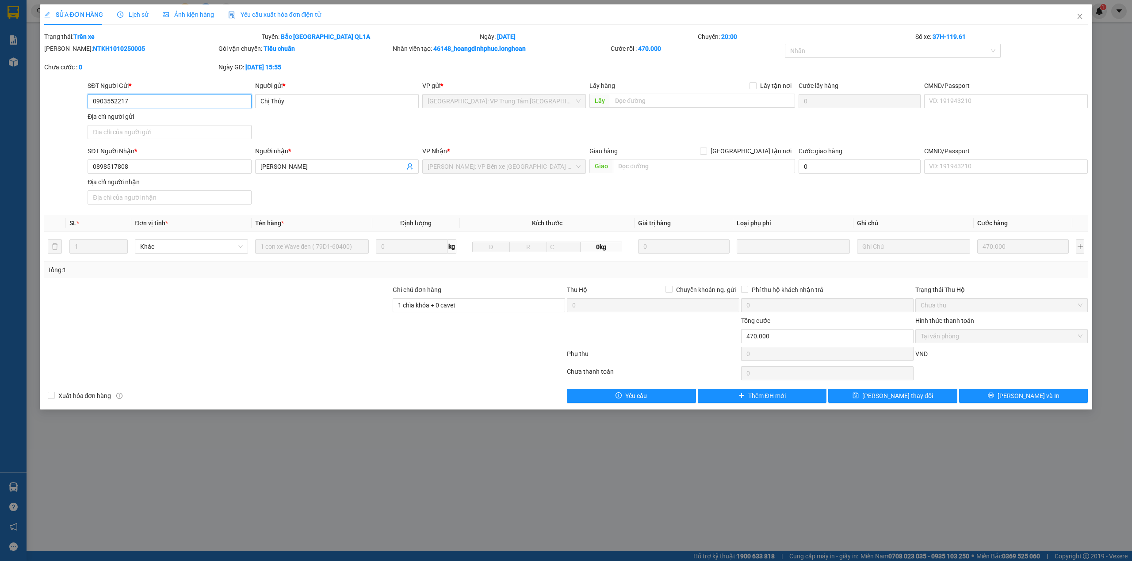
type input "0"
type input "470.000"
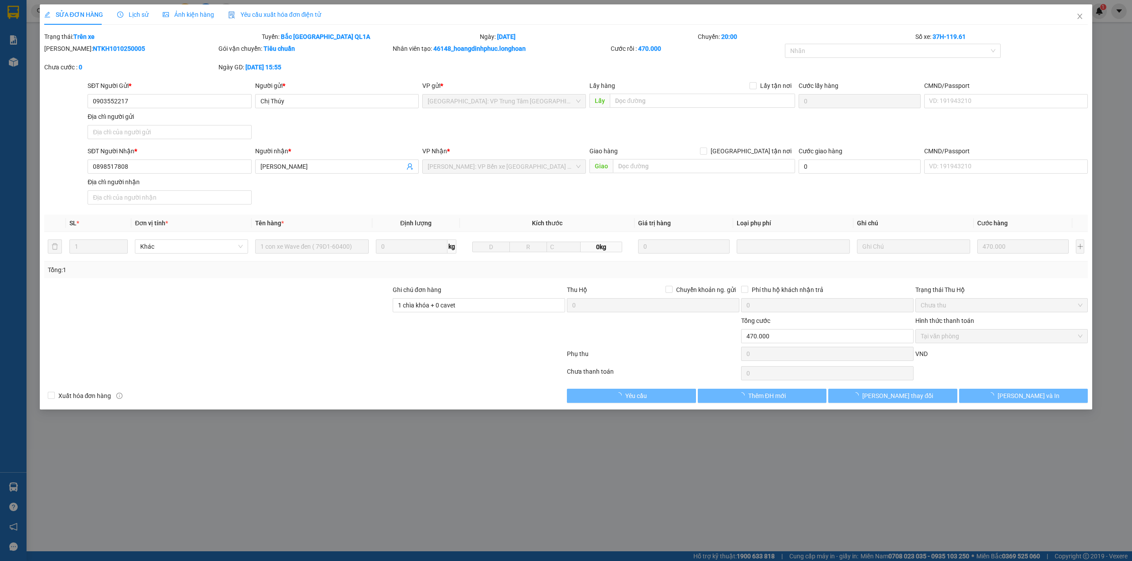
click at [140, 25] on div "SỬA ĐƠN HÀNG Lịch sử Ảnh kiện hàng Yêu cầu xuất hóa đơn điện tử Total Paid Fee …" at bounding box center [566, 203] width 1044 height 399
click at [138, 23] on div "Lịch sử" at bounding box center [132, 14] width 31 height 20
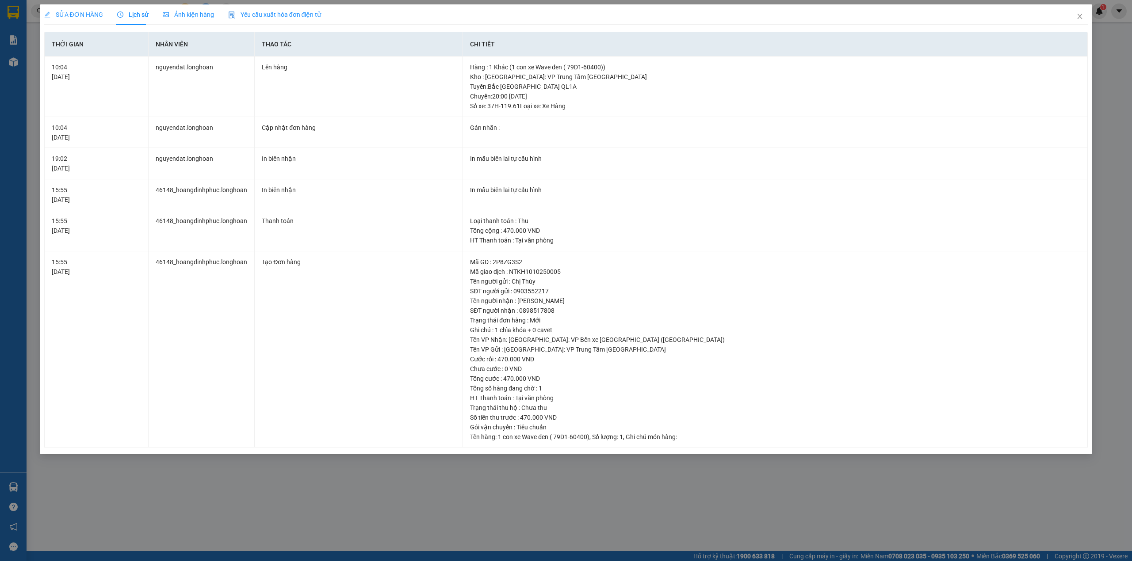
click at [88, 16] on span "SỬA ĐƠN HÀNG" at bounding box center [73, 14] width 59 height 7
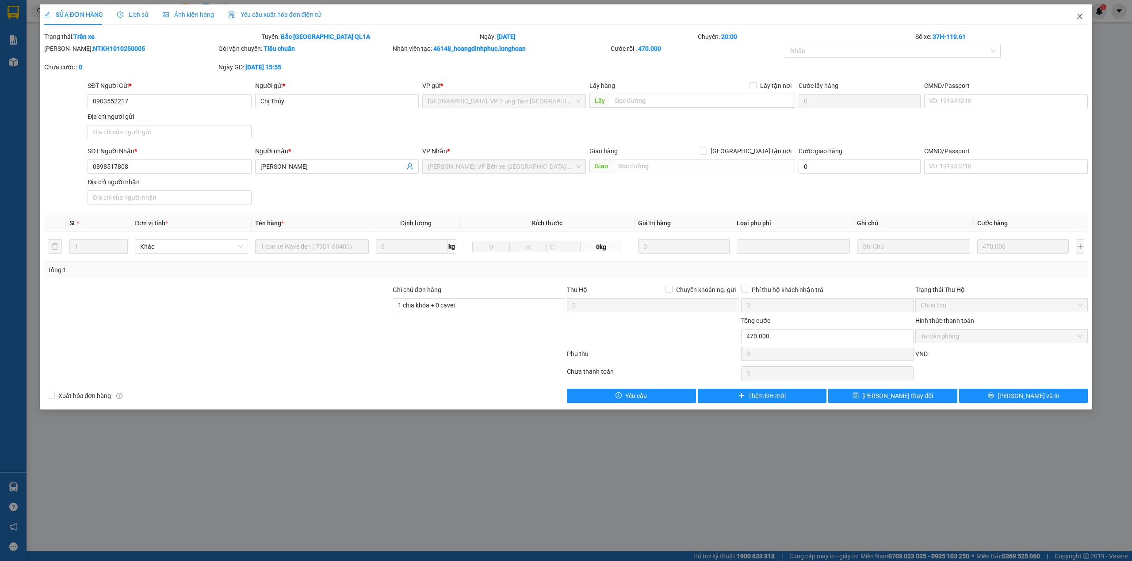
click at [1078, 15] on icon "close" at bounding box center [1079, 16] width 7 height 7
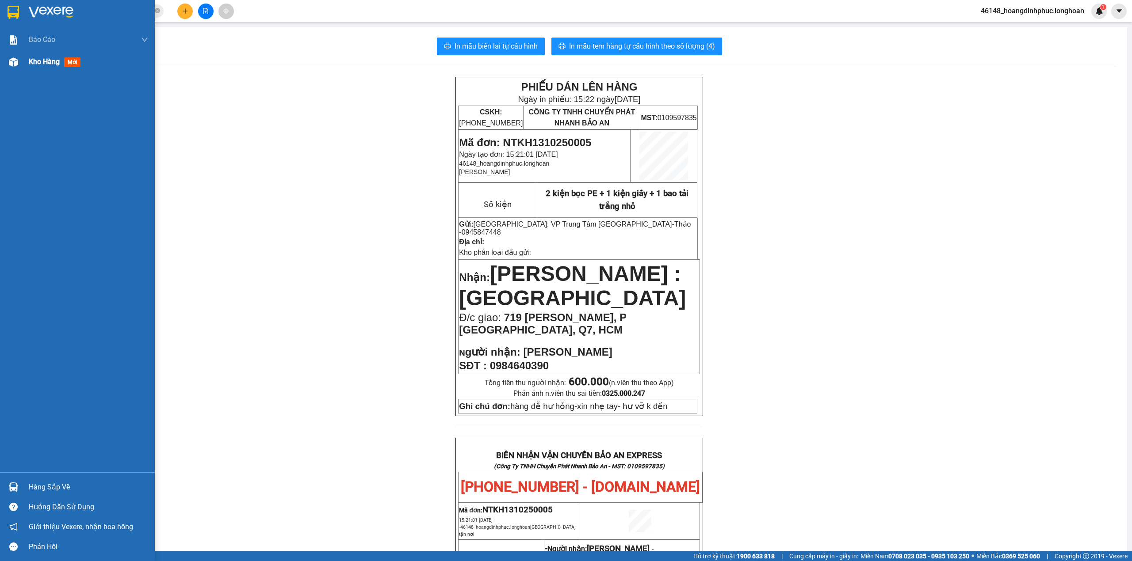
click at [13, 62] on img at bounding box center [13, 61] width 9 height 9
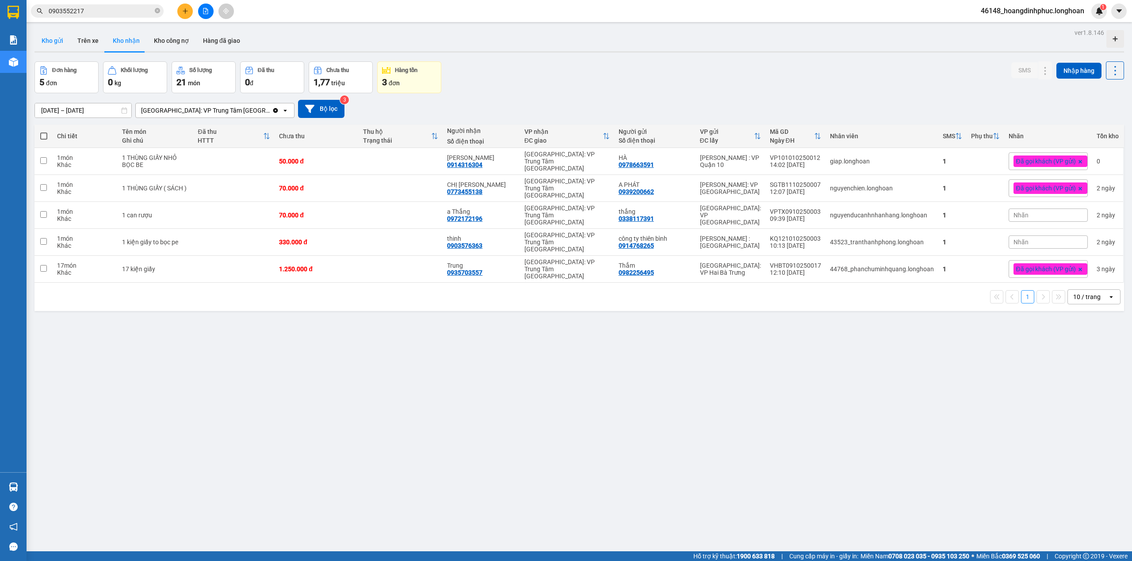
click at [58, 45] on button "Kho gửi" at bounding box center [52, 40] width 36 height 21
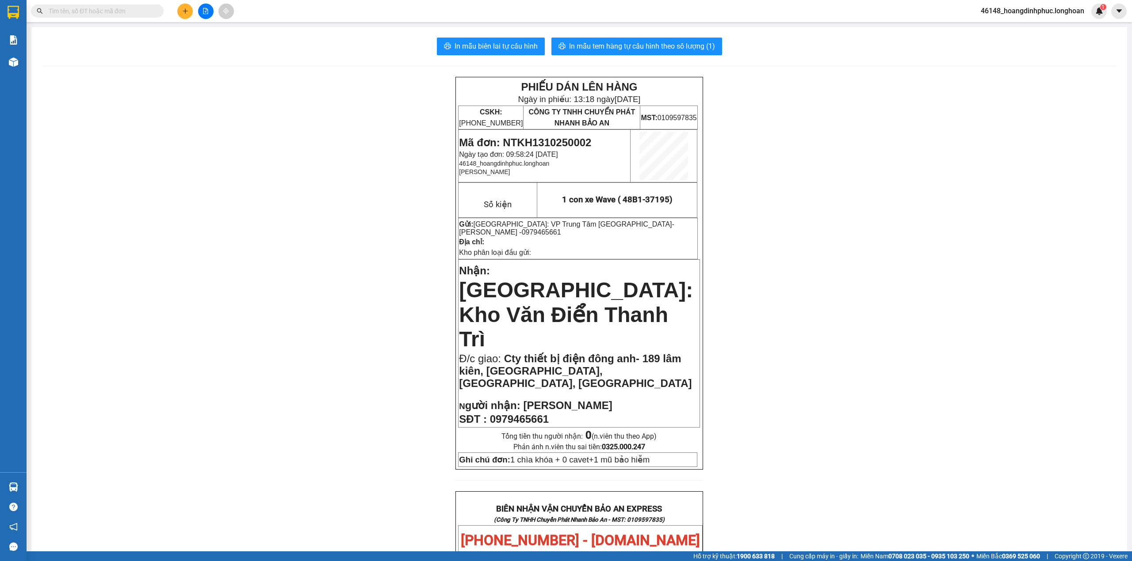
click at [110, 9] on input "text" at bounding box center [101, 11] width 104 height 10
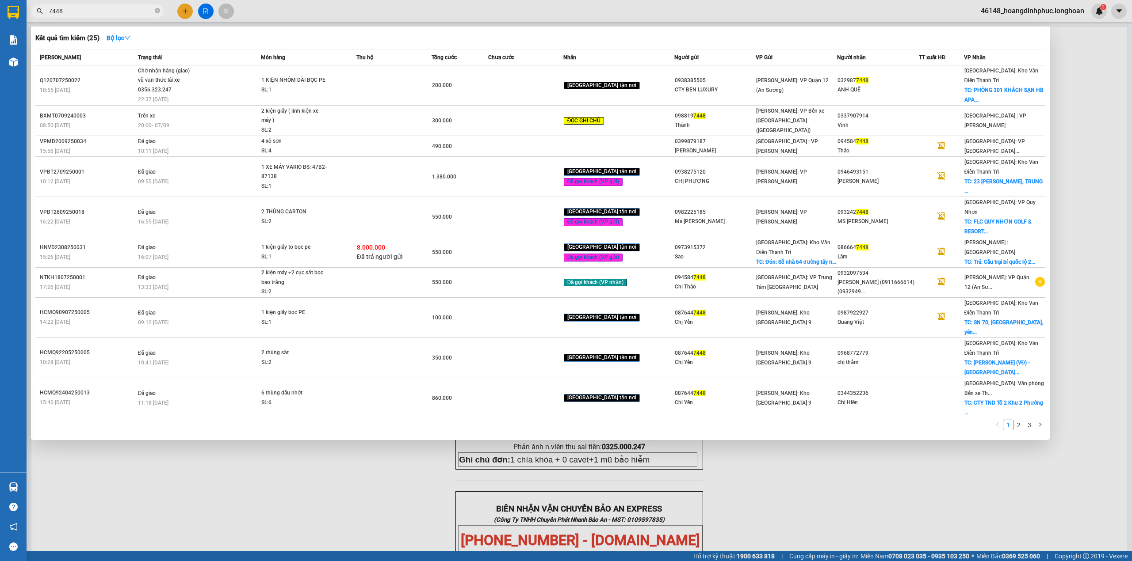
click at [45, 8] on span "7448" at bounding box center [97, 10] width 133 height 13
click at [49, 12] on input "7448" at bounding box center [101, 11] width 104 height 10
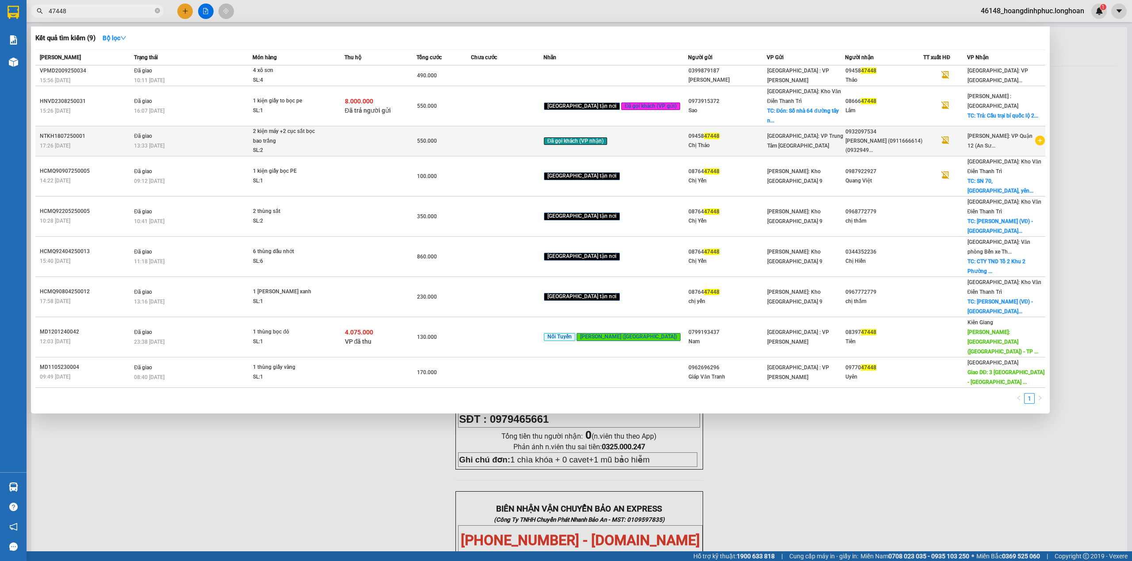
type input "47448"
click at [845, 137] on div "[PERSON_NAME] (0911666614) (0932949..." at bounding box center [883, 146] width 77 height 19
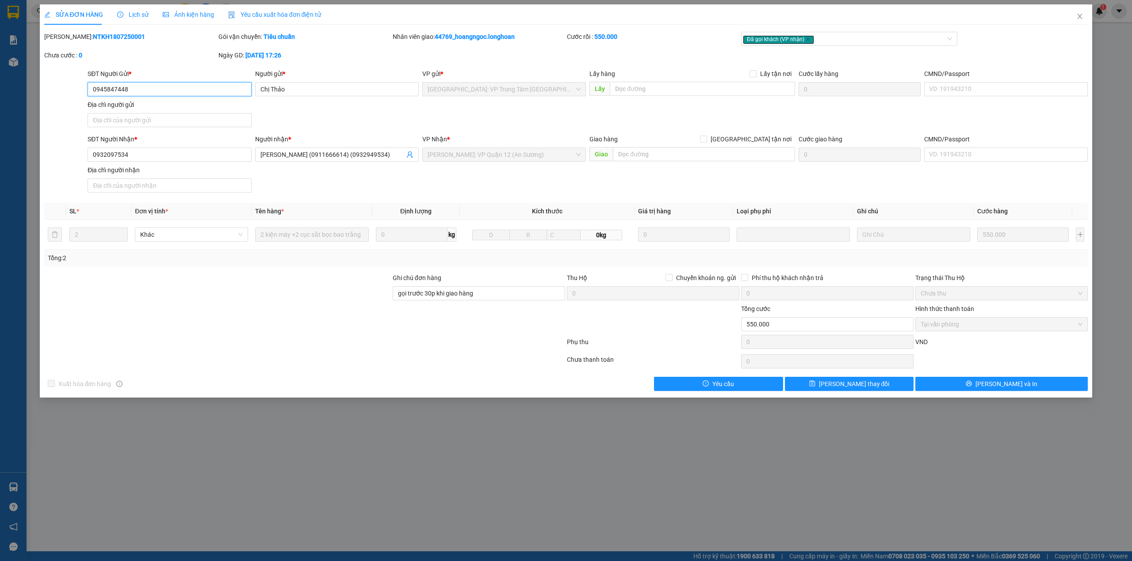
type input "0945847448"
type input "Chị Thảo"
type input "0932097534"
type input "[PERSON_NAME] (0911666614) (0932949534)"
type input "gọi trước 30p khi giao hàng"
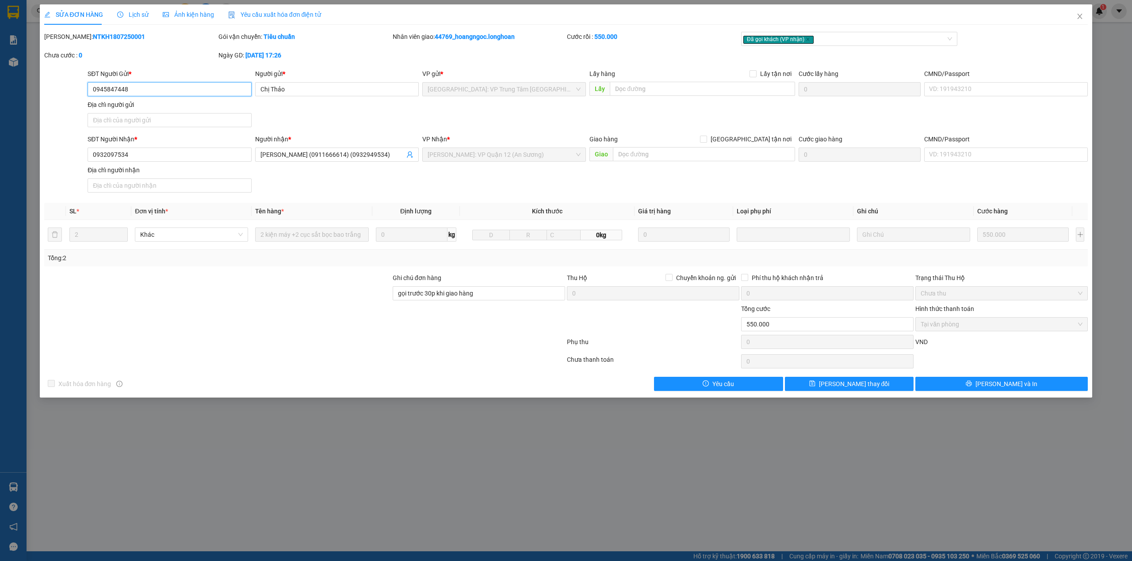
type input "0"
type input "550.000"
drag, startPoint x: 150, startPoint y: 90, endPoint x: 91, endPoint y: 87, distance: 59.3
click at [91, 87] on input "0945847448" at bounding box center [170, 89] width 164 height 14
